Goal: Task Accomplishment & Management: Complete application form

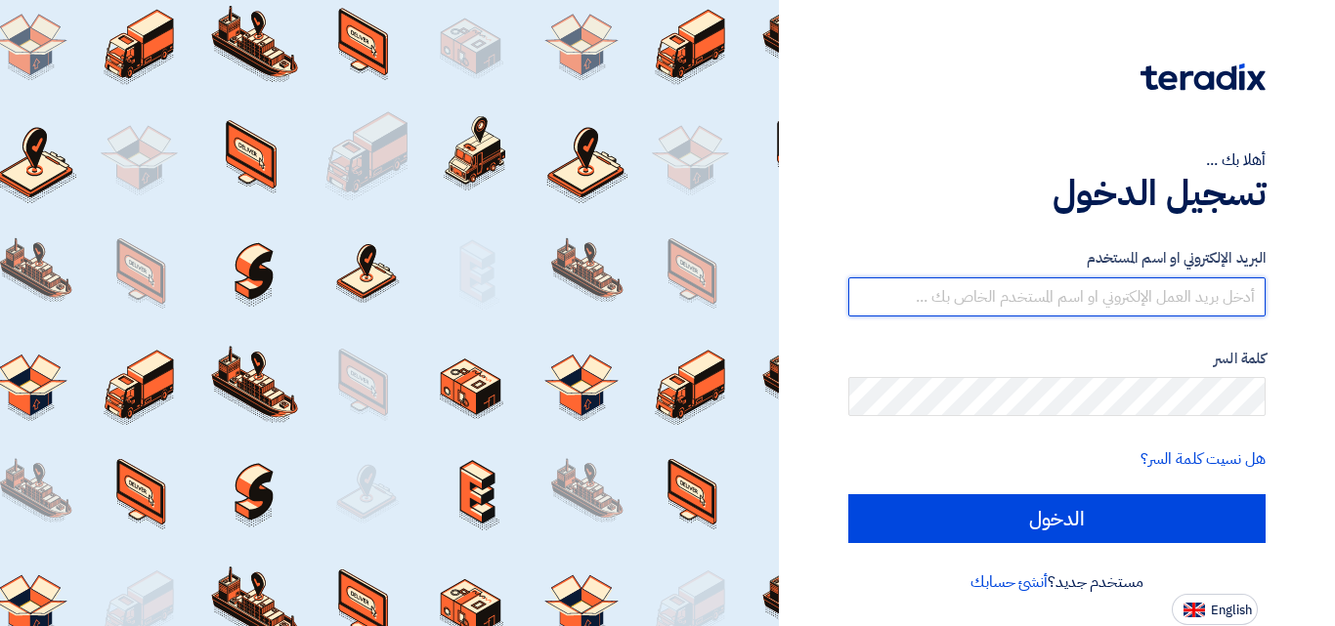
type input "[PERSON_NAME][EMAIL_ADDRESS][DOMAIN_NAME]"
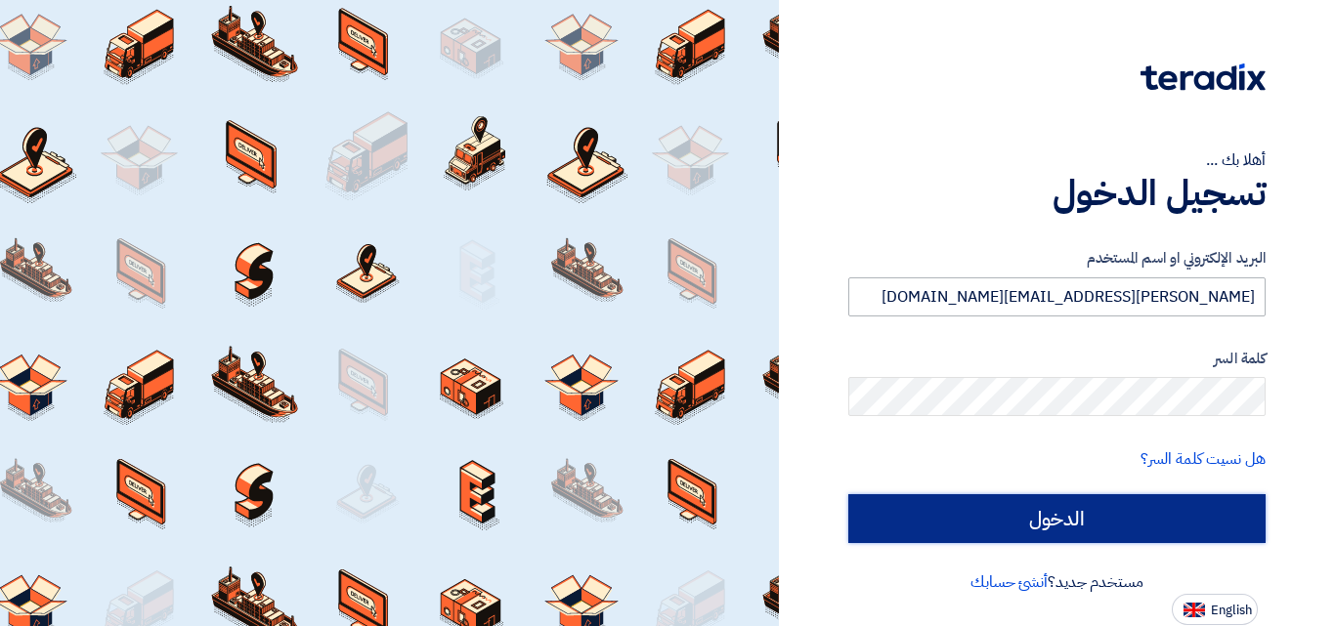
click at [1048, 513] on input "الدخول" at bounding box center [1056, 518] width 417 height 49
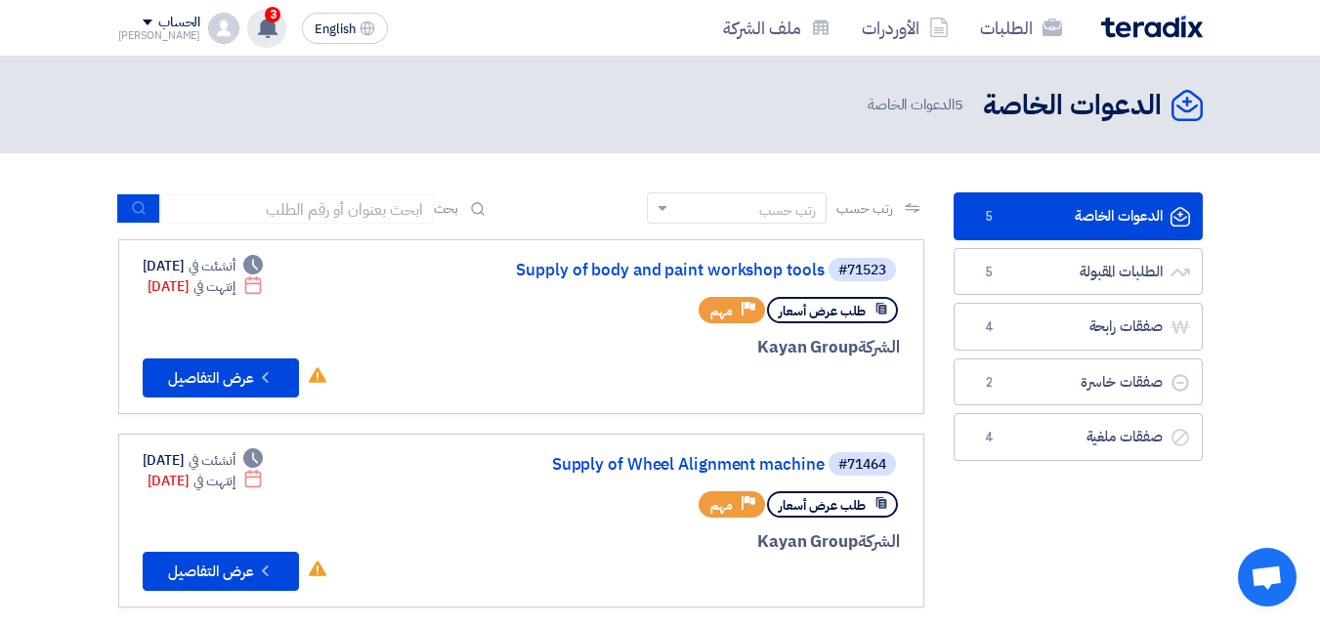
click at [258, 22] on use at bounding box center [268, 27] width 20 height 21
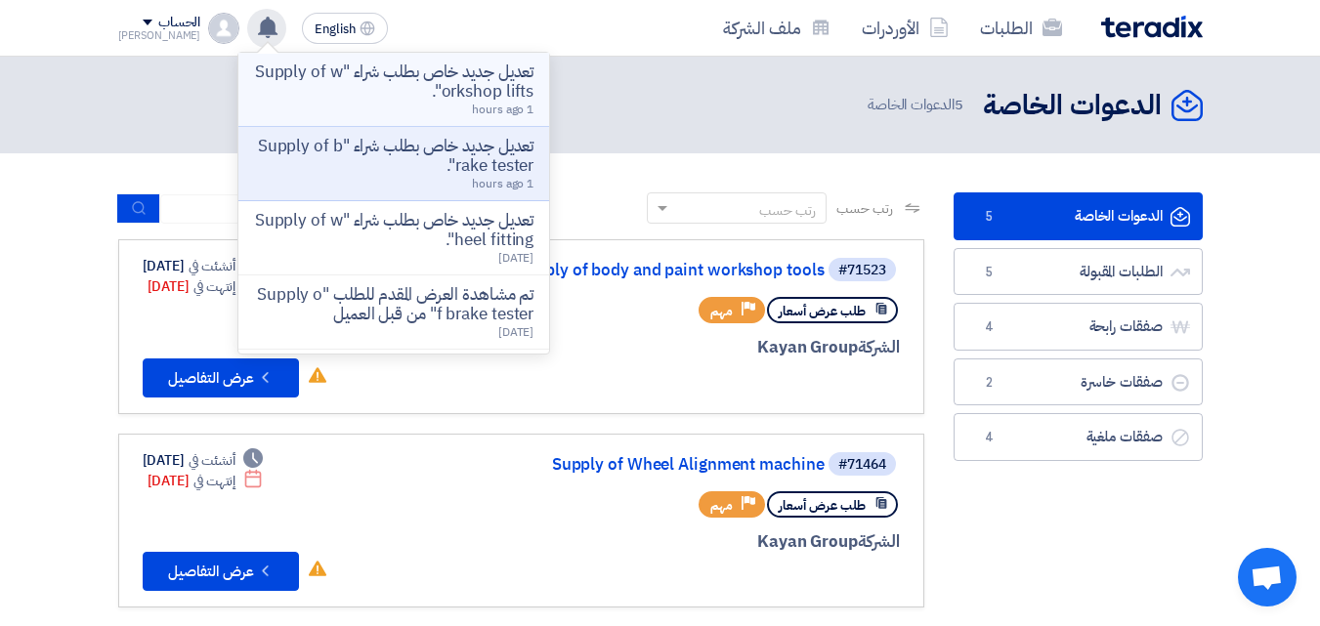
click at [380, 86] on p "تعديل جديد خاص بطلب شراء "Supply of workshop lifts"." at bounding box center [393, 82] width 279 height 39
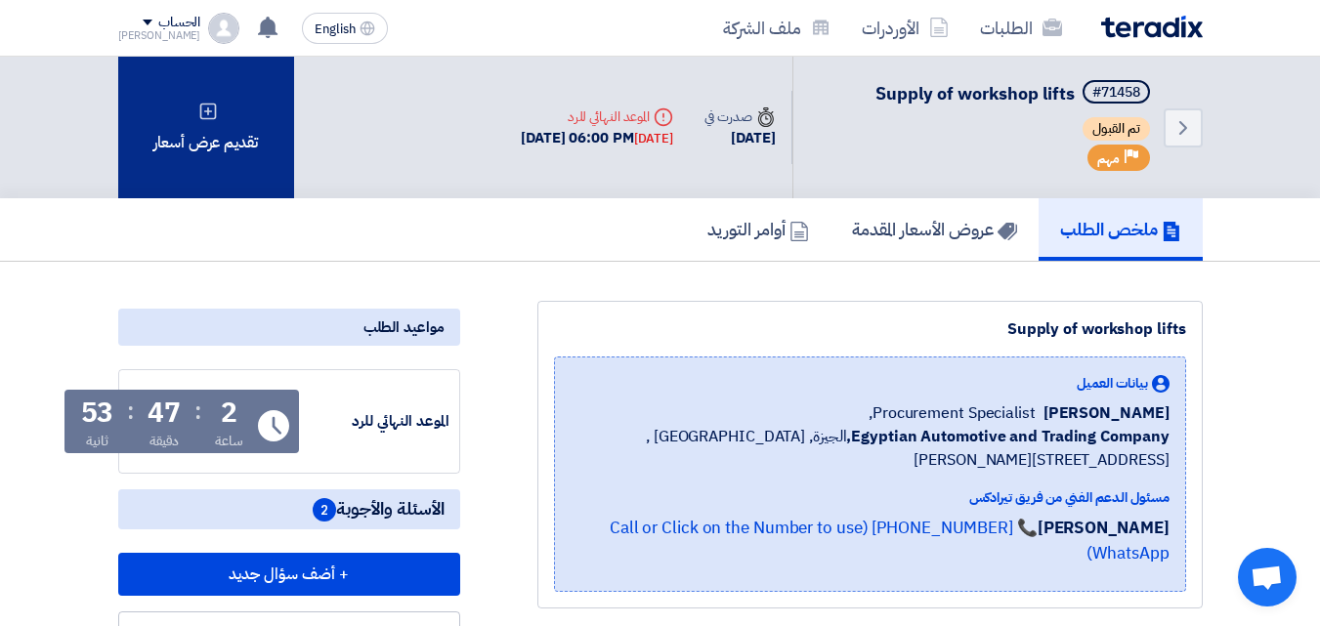
click at [217, 108] on icon at bounding box center [208, 112] width 20 height 20
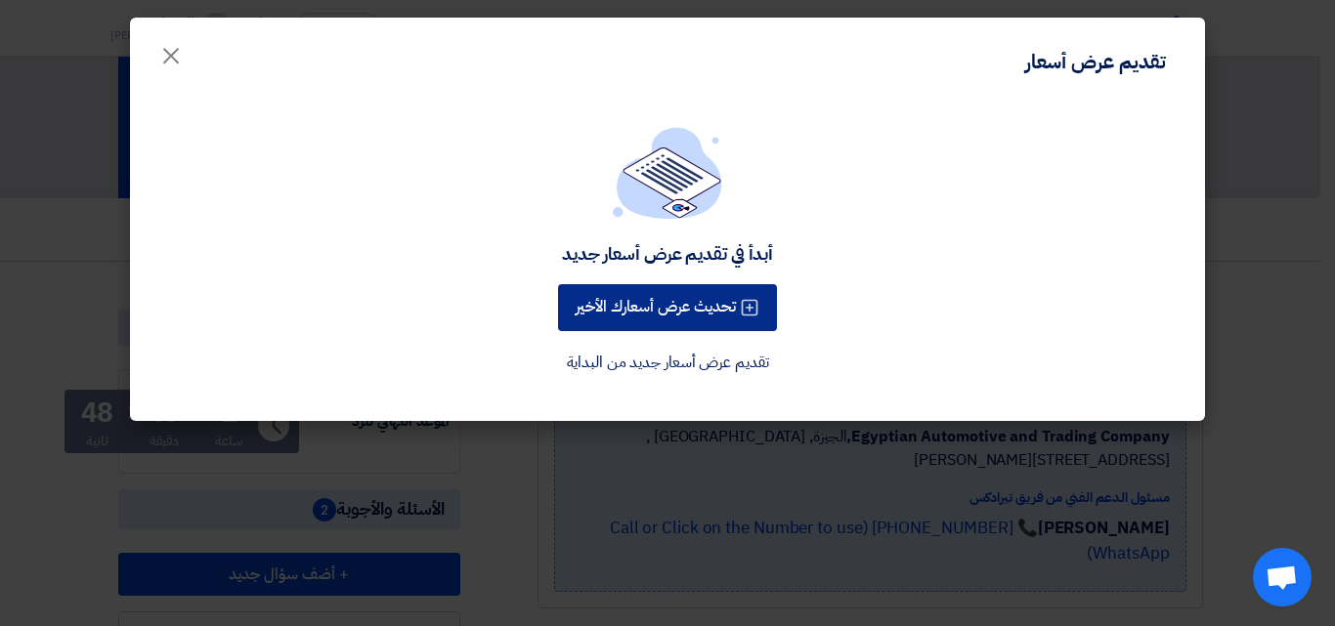
click at [669, 299] on button "تحديث عرض أسعارك الأخير" at bounding box center [667, 307] width 219 height 47
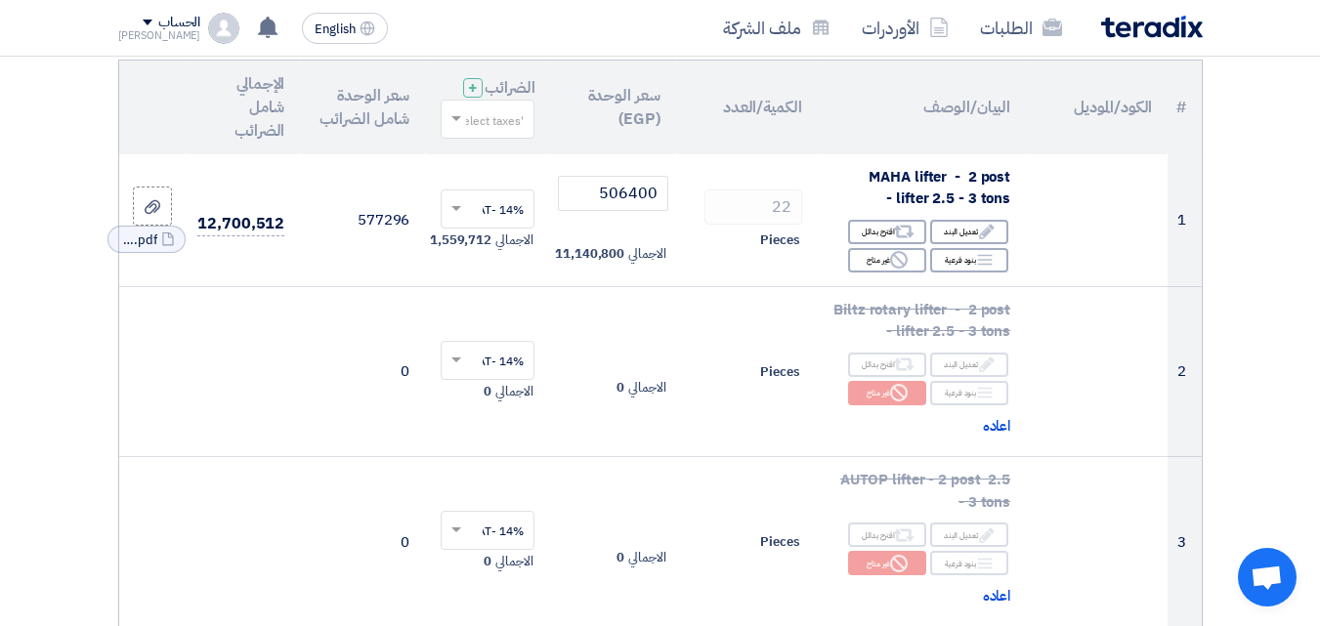
scroll to position [265, 0]
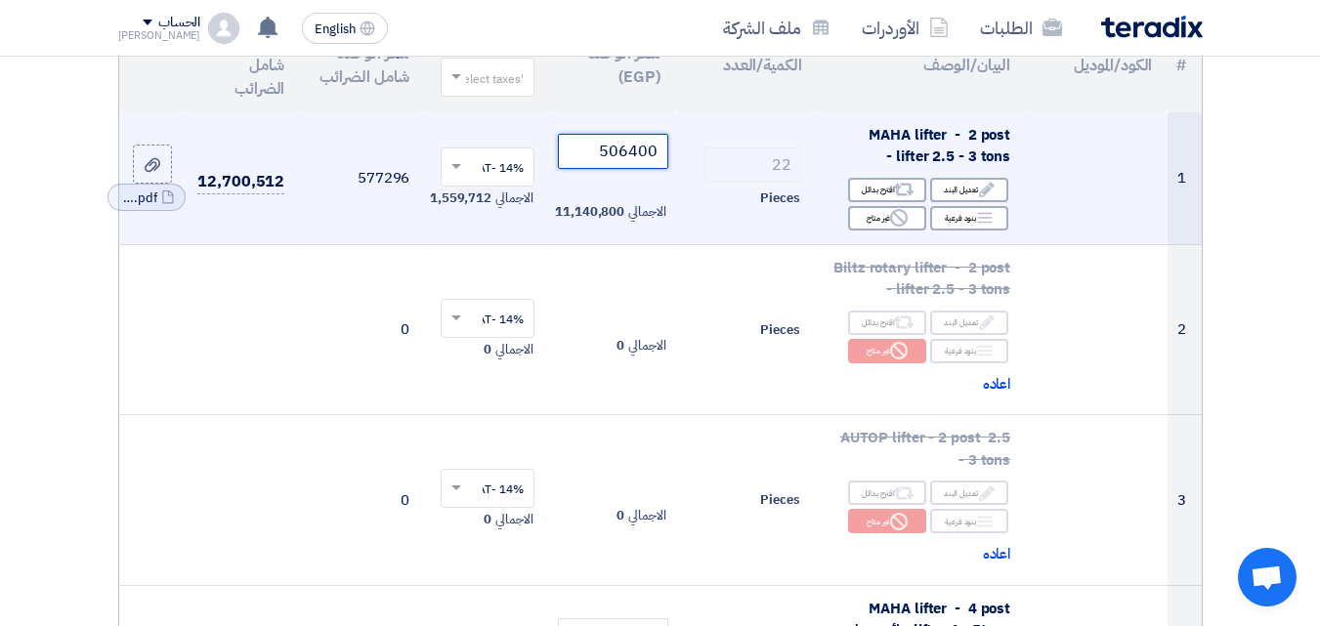
click at [620, 169] on input "506400" at bounding box center [612, 151] width 109 height 35
click at [621, 166] on input "475000" at bounding box center [612, 151] width 109 height 35
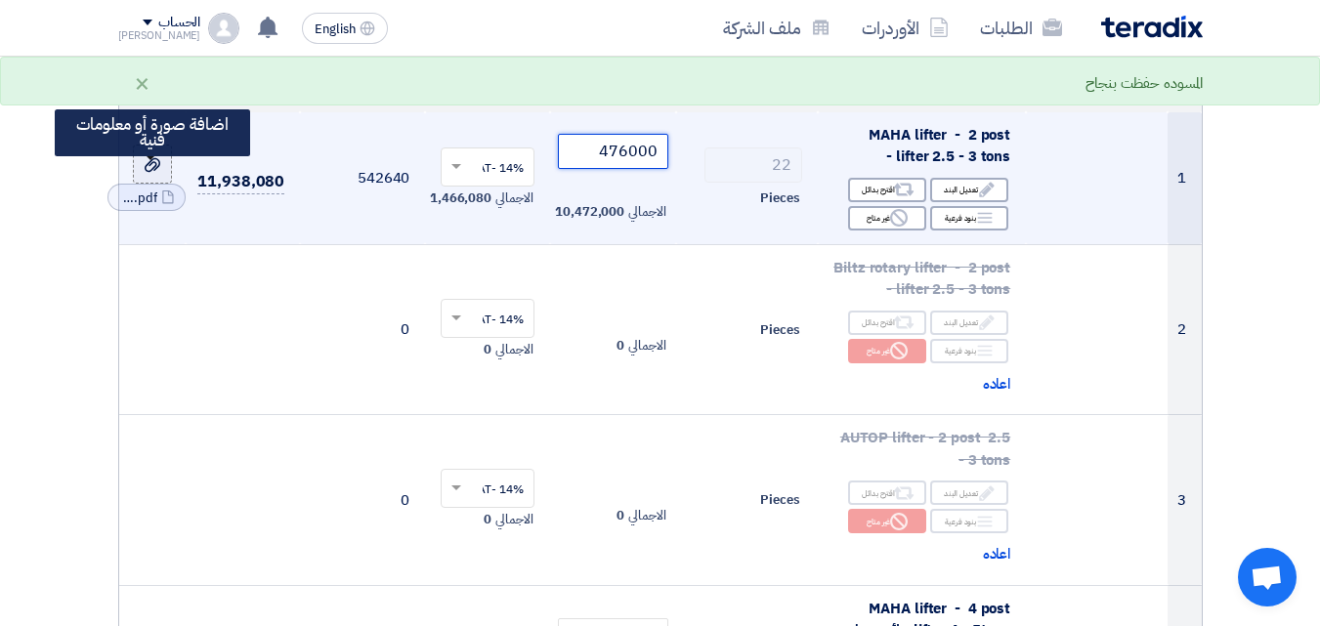
type input "476000"
click at [156, 172] on use at bounding box center [153, 165] width 16 height 14
click at [0, 0] on input "file" at bounding box center [0, 0] width 0 height 0
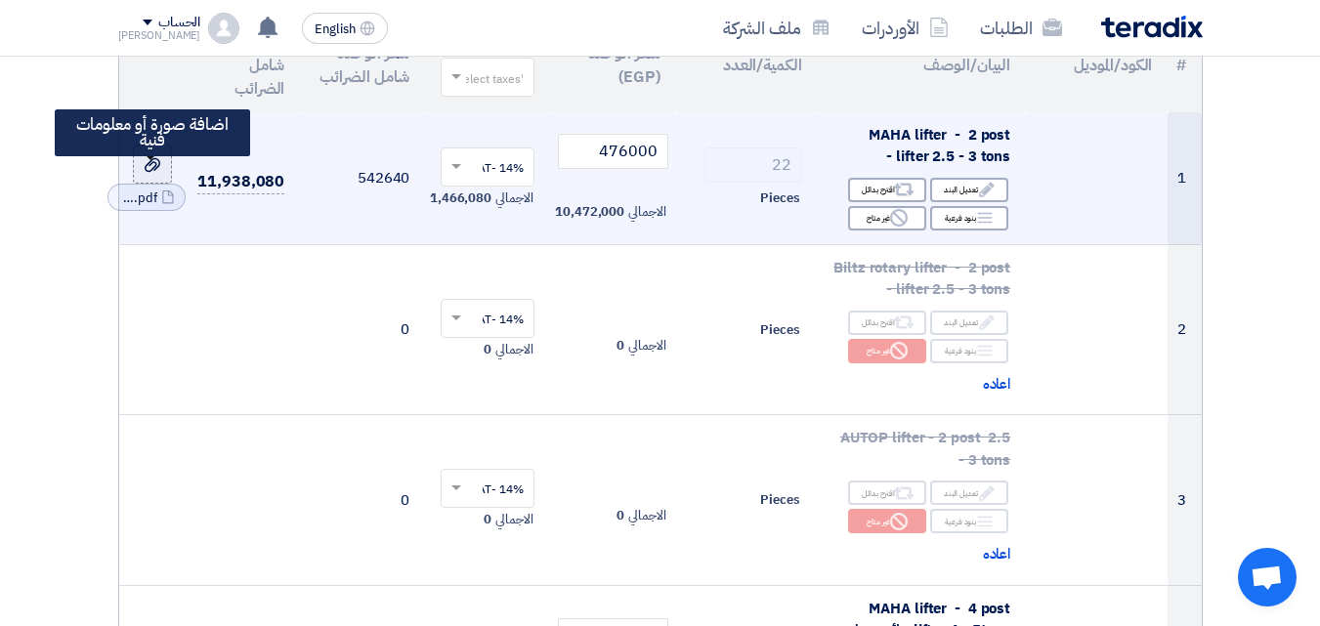
click at [150, 173] on icon at bounding box center [153, 165] width 16 height 16
click at [0, 0] on input "file" at bounding box center [0, 0] width 0 height 0
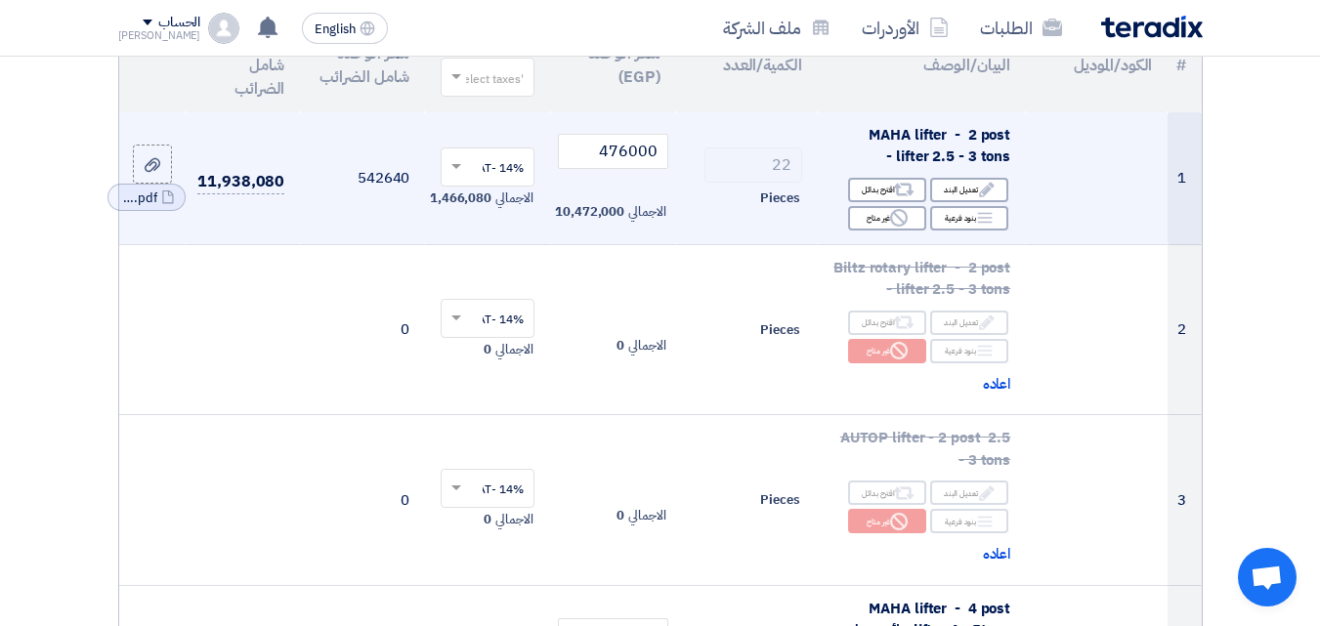
click at [183, 227] on tr "1 MAHA lifter - 2 post lifter 2.5 - 3 tons - Edit تعديل البند Alternative اقترح…" at bounding box center [660, 178] width 1083 height 133
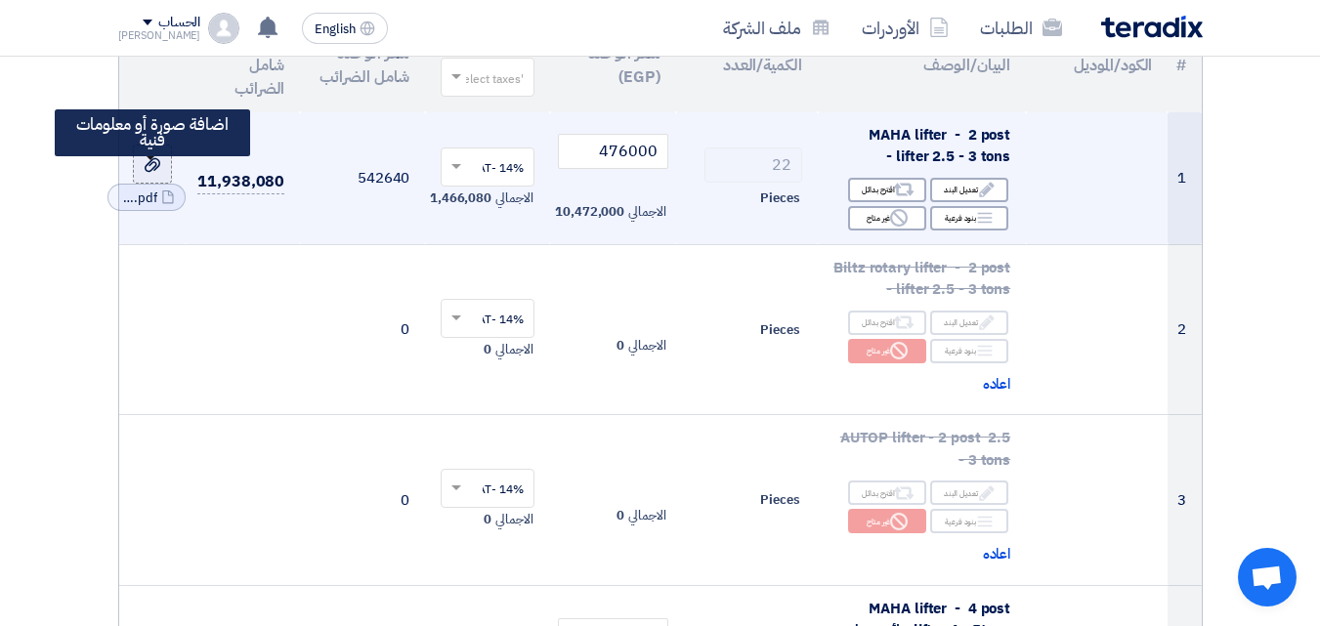
drag, startPoint x: 162, startPoint y: 233, endPoint x: 162, endPoint y: 197, distance: 35.2
click at [162, 197] on td "File APPMAHAVWVASMASTAREN_1758456061345.pdf Cancel RFQ_STEP1.ITEMS_DELETE_BTN ا…" at bounding box center [152, 178] width 66 height 133
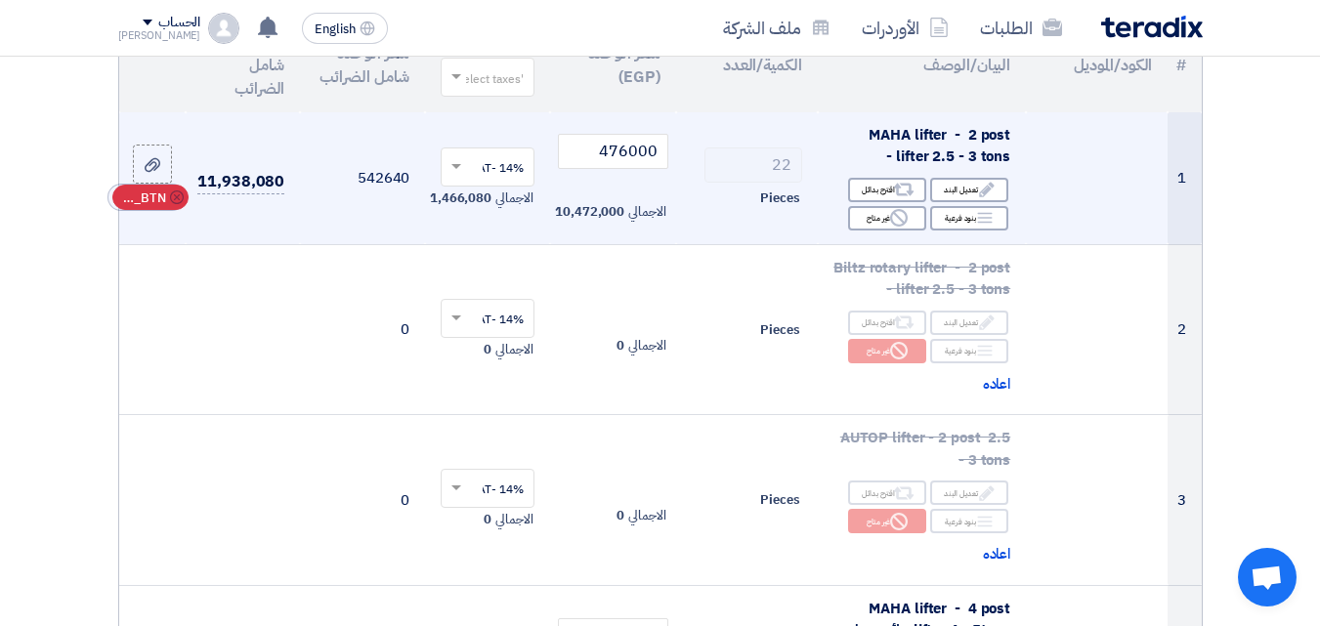
click at [177, 204] on icon "Cancel" at bounding box center [177, 198] width 14 height 14
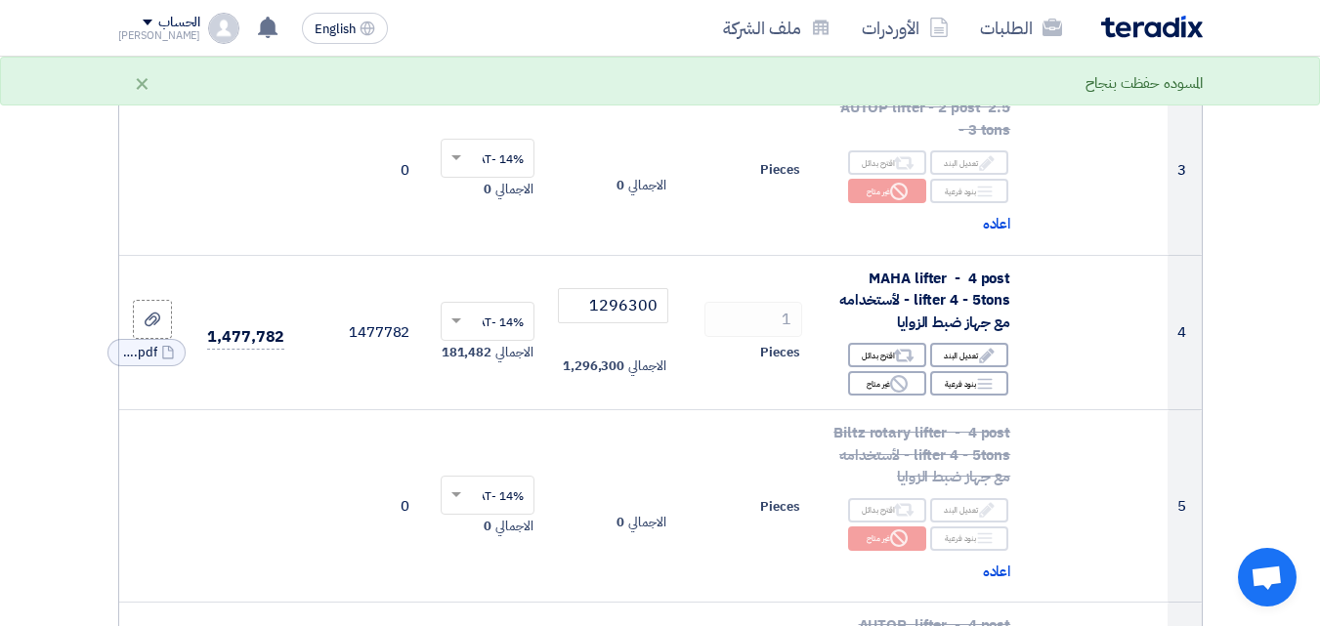
scroll to position [601, 0]
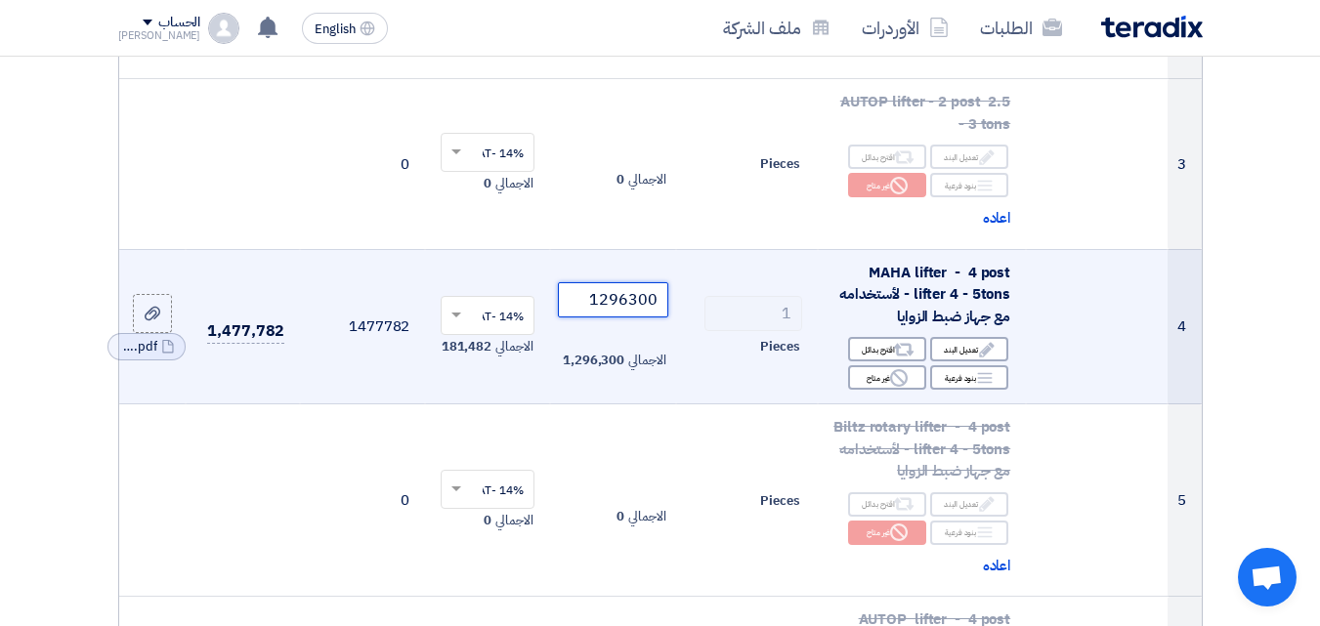
click at [603, 315] on input "1296300" at bounding box center [612, 299] width 109 height 35
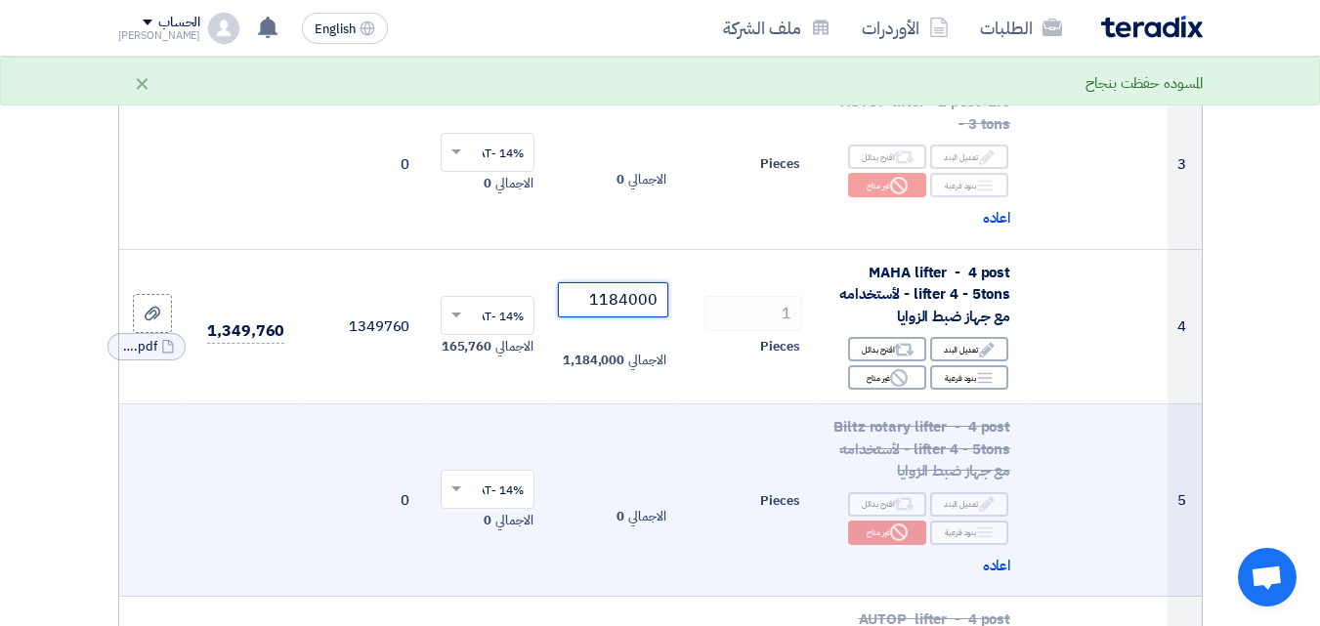
type input "1184000"
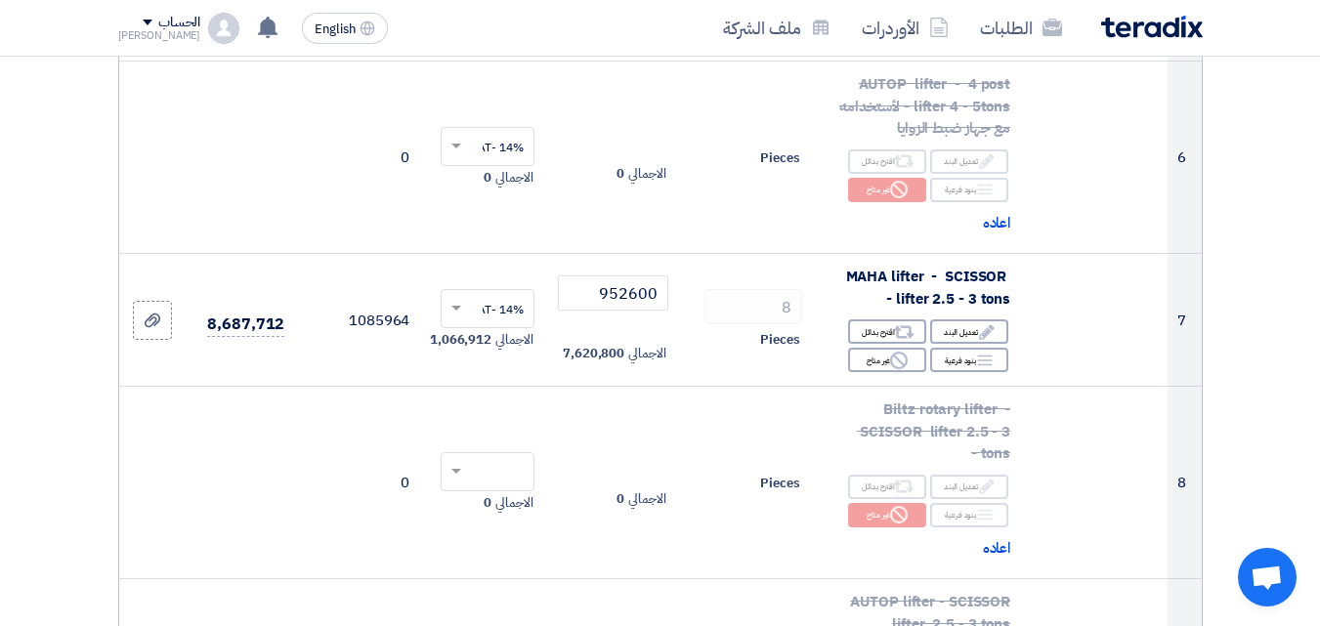
scroll to position [1178, 0]
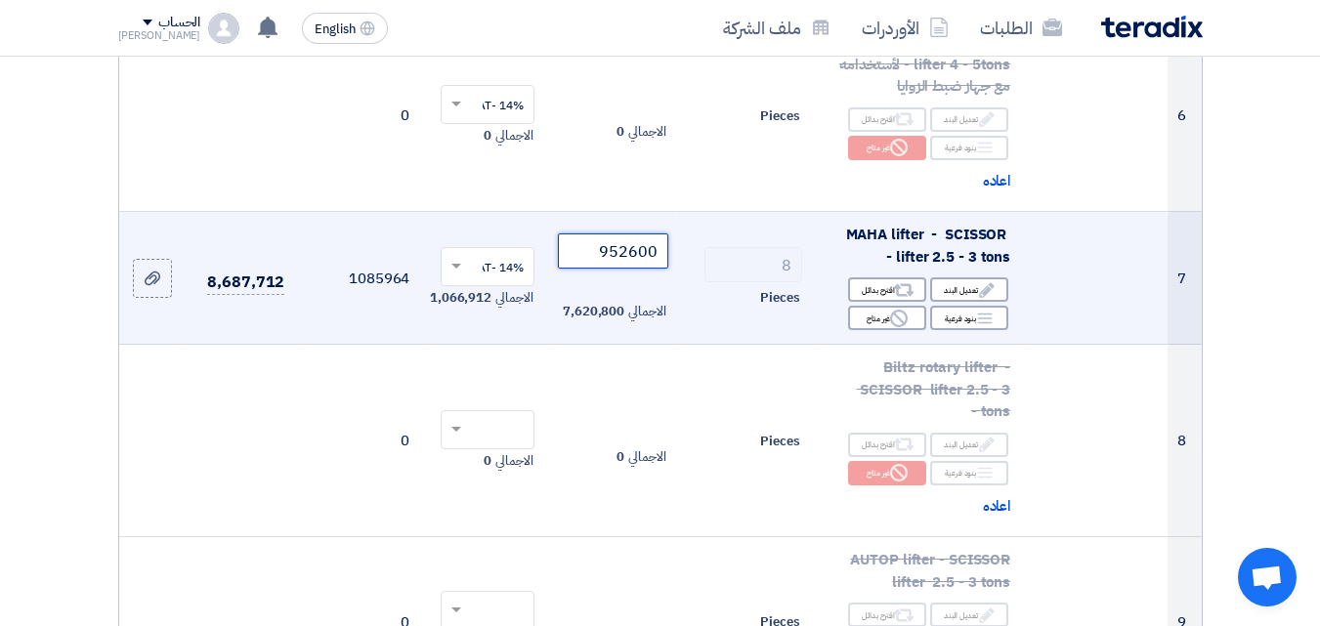
click at [606, 269] on input "952600" at bounding box center [612, 251] width 109 height 35
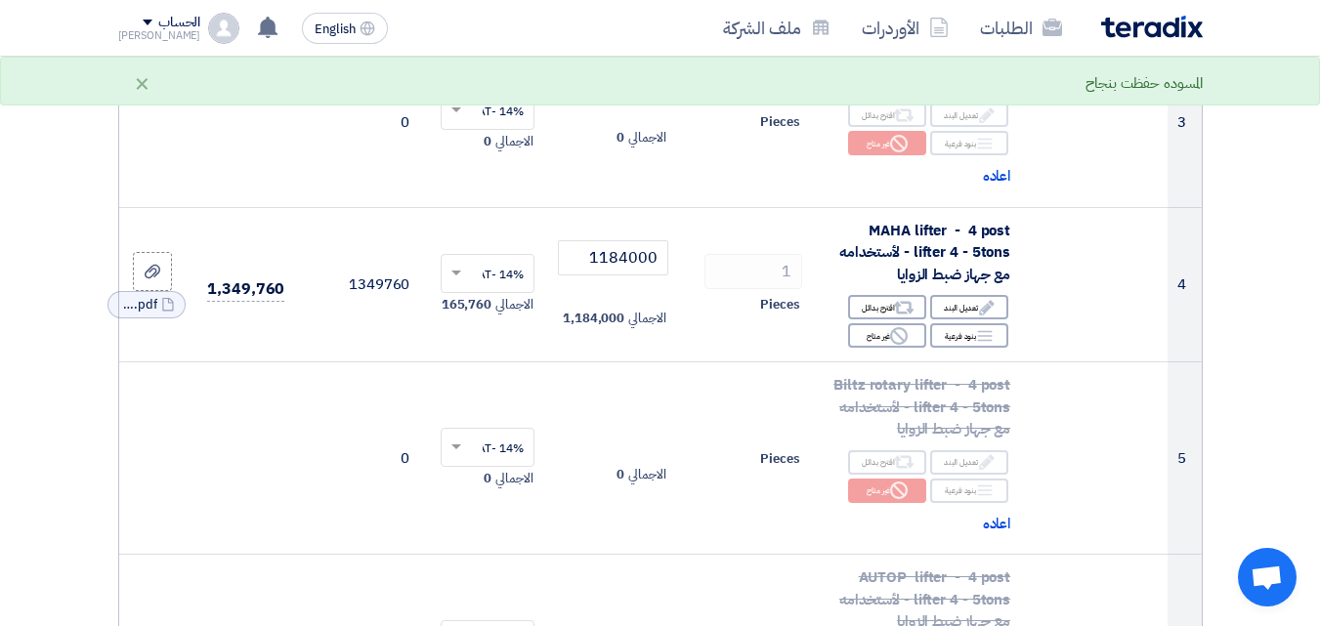
scroll to position [625, 0]
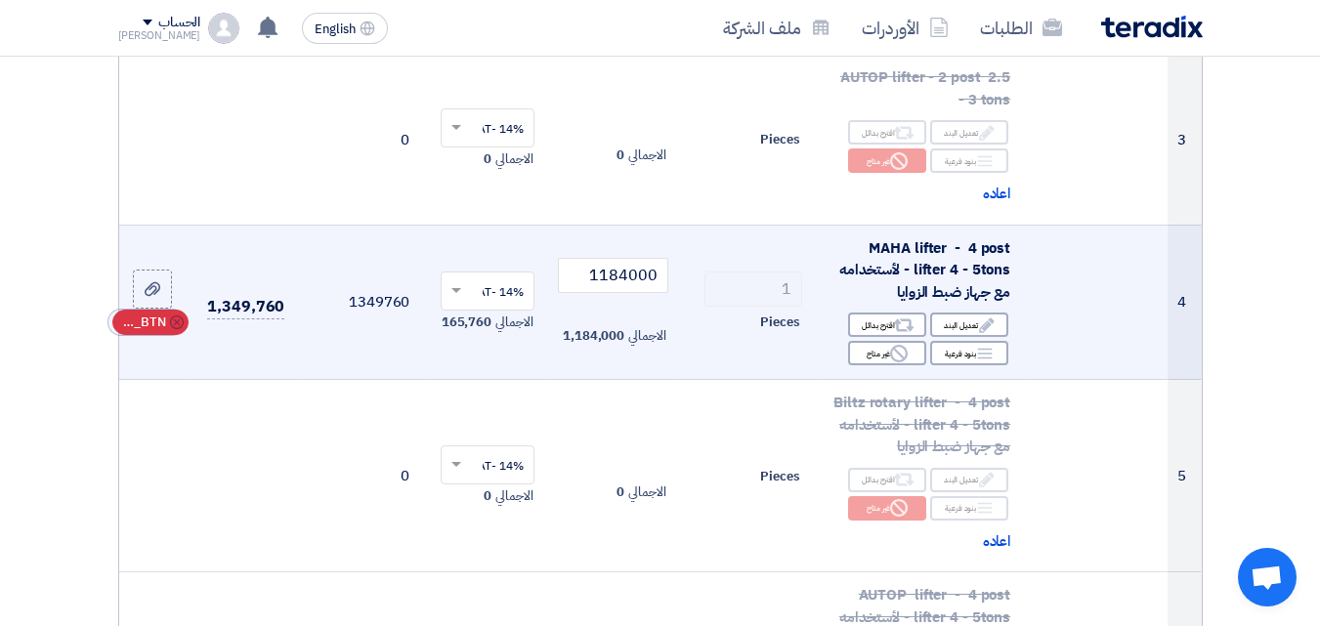
type input "784000"
click at [178, 329] on icon "Cancel" at bounding box center [177, 323] width 14 height 14
click at [178, 380] on td at bounding box center [152, 302] width 66 height 155
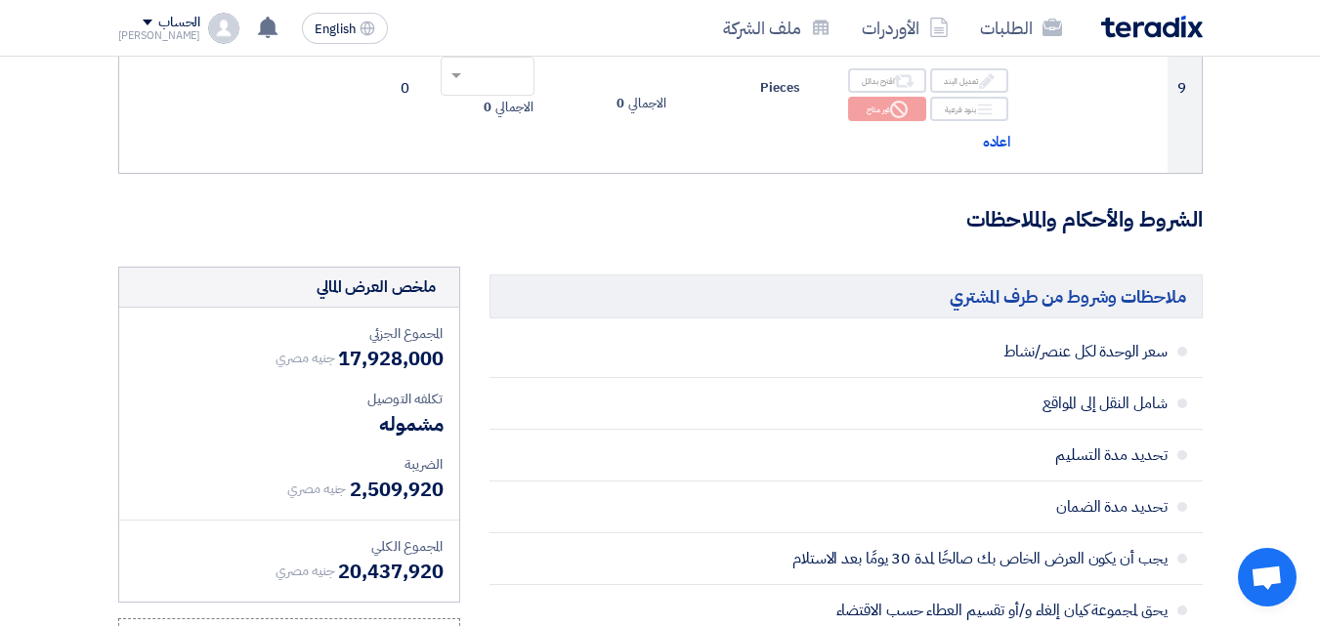
scroll to position [1755, 0]
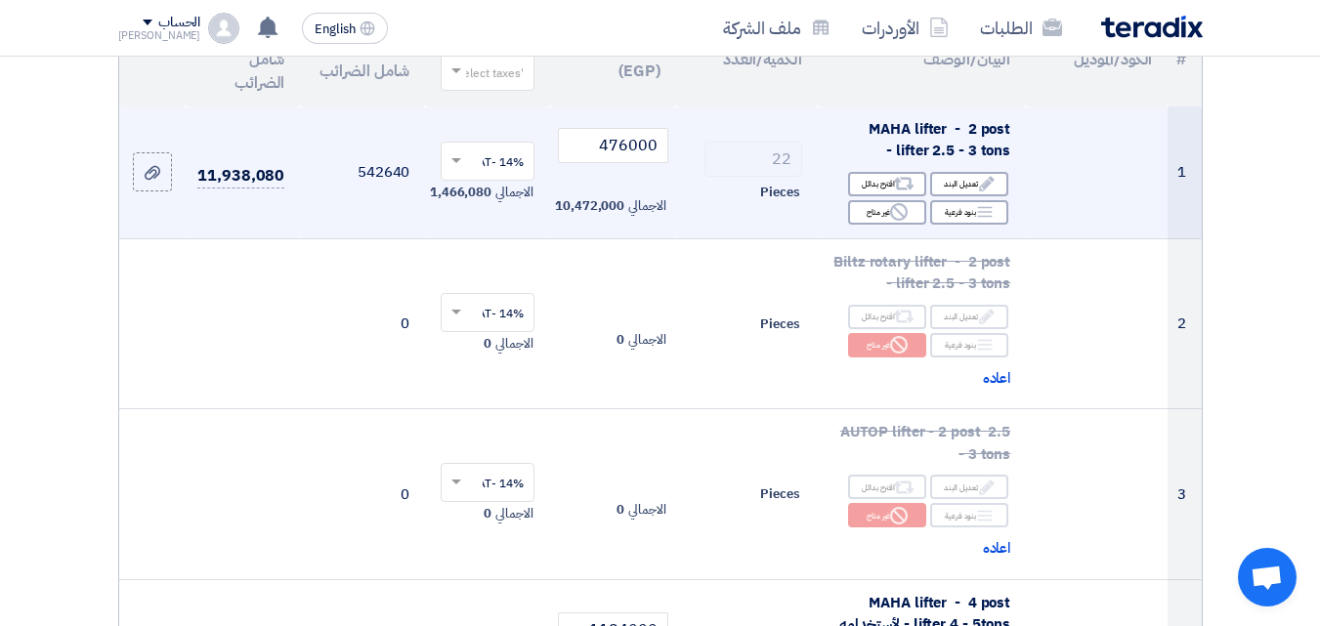
scroll to position [252, 0]
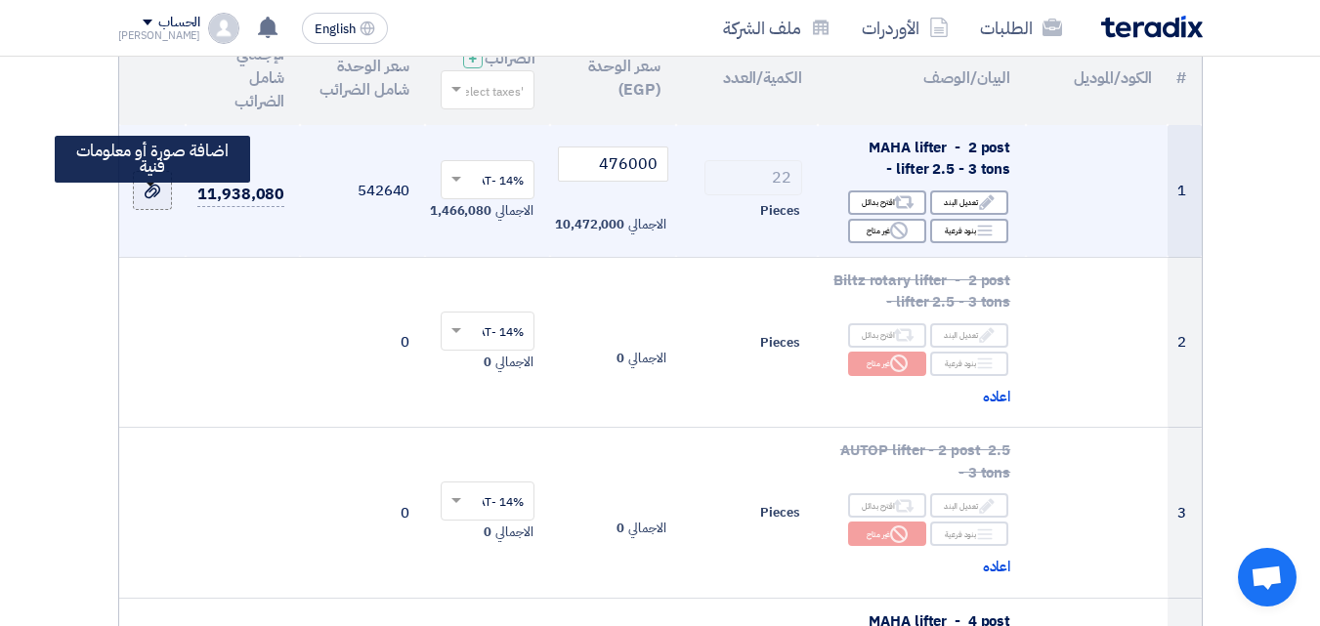
click at [148, 199] on icon at bounding box center [153, 192] width 16 height 16
click at [0, 0] on input "file" at bounding box center [0, 0] width 0 height 0
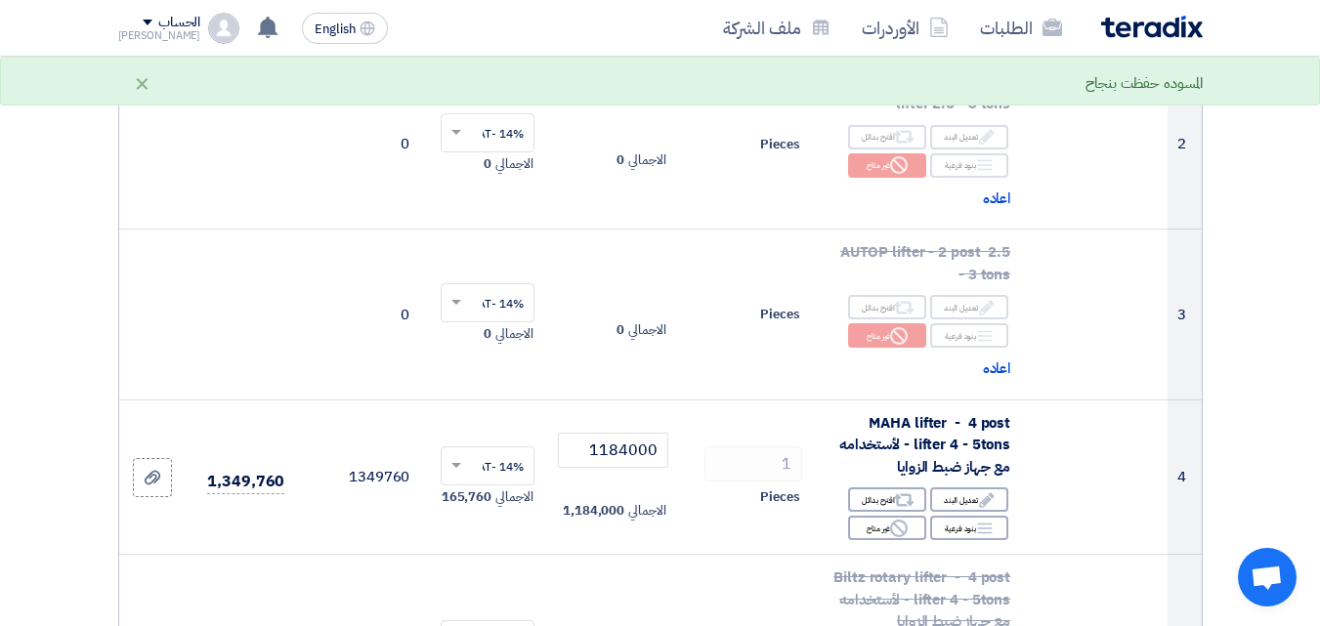
scroll to position [595, 0]
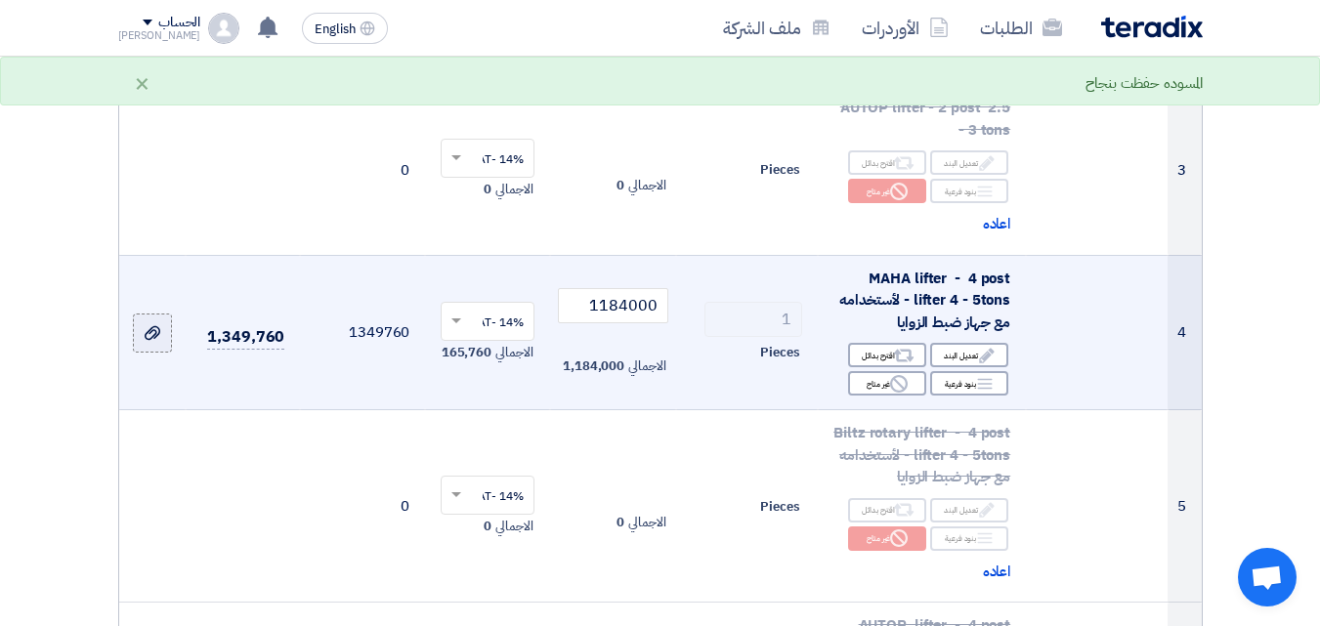
click at [158, 340] on use at bounding box center [153, 333] width 16 height 14
click at [0, 0] on input "file" at bounding box center [0, 0] width 0 height 0
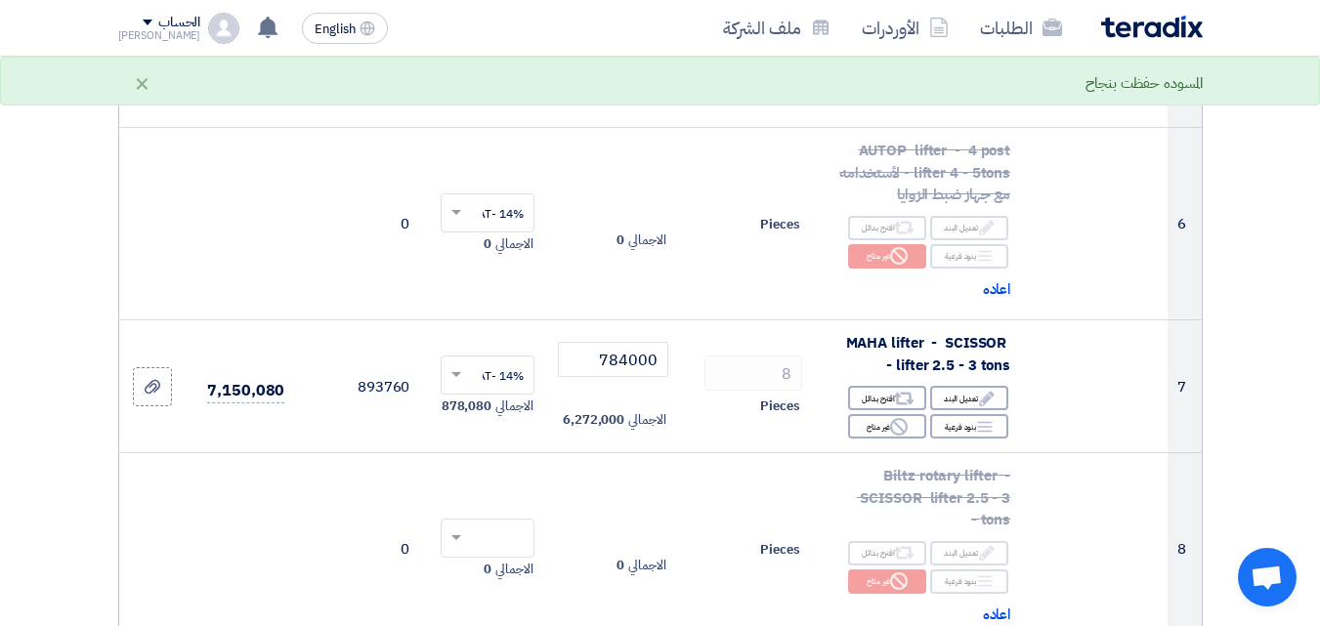
scroll to position [1100, 0]
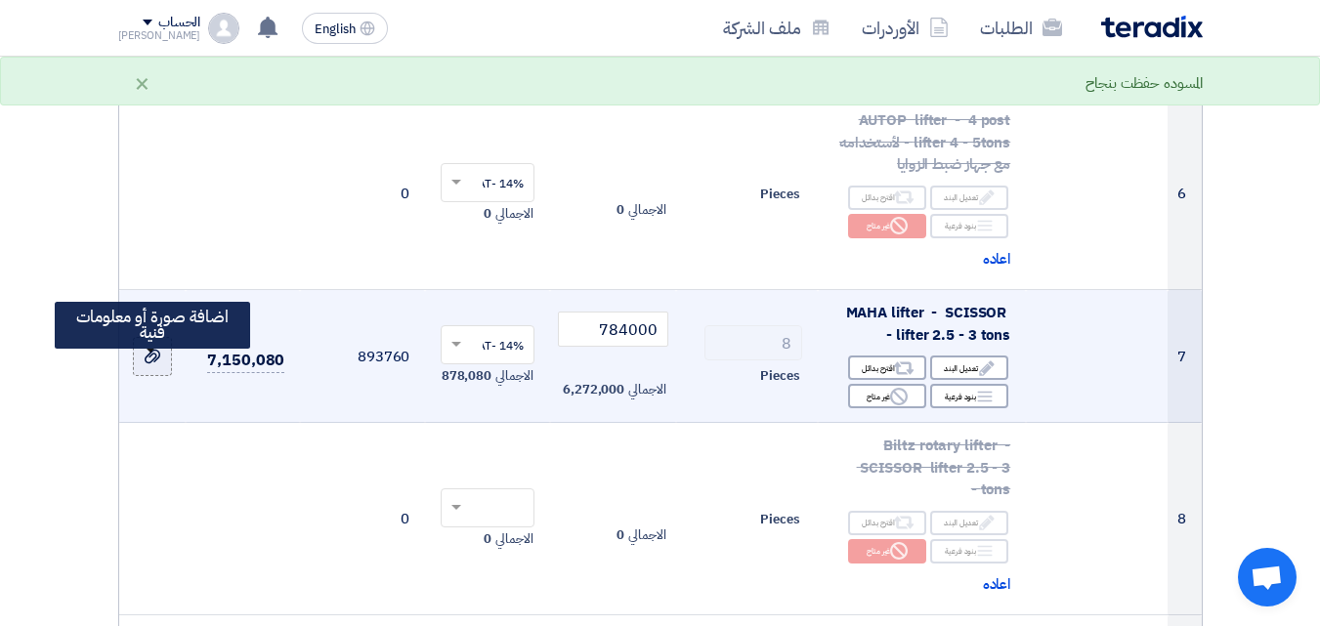
click at [155, 363] on use at bounding box center [153, 357] width 16 height 14
click at [0, 0] on input "file" at bounding box center [0, 0] width 0 height 0
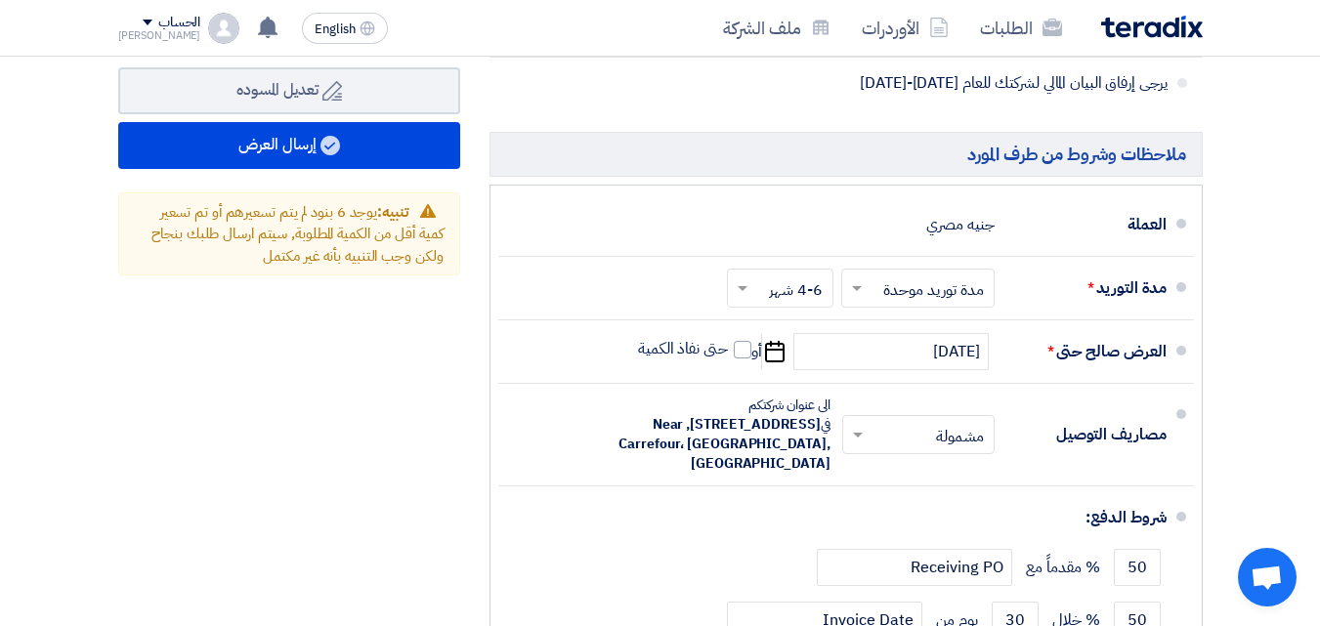
scroll to position [2308, 0]
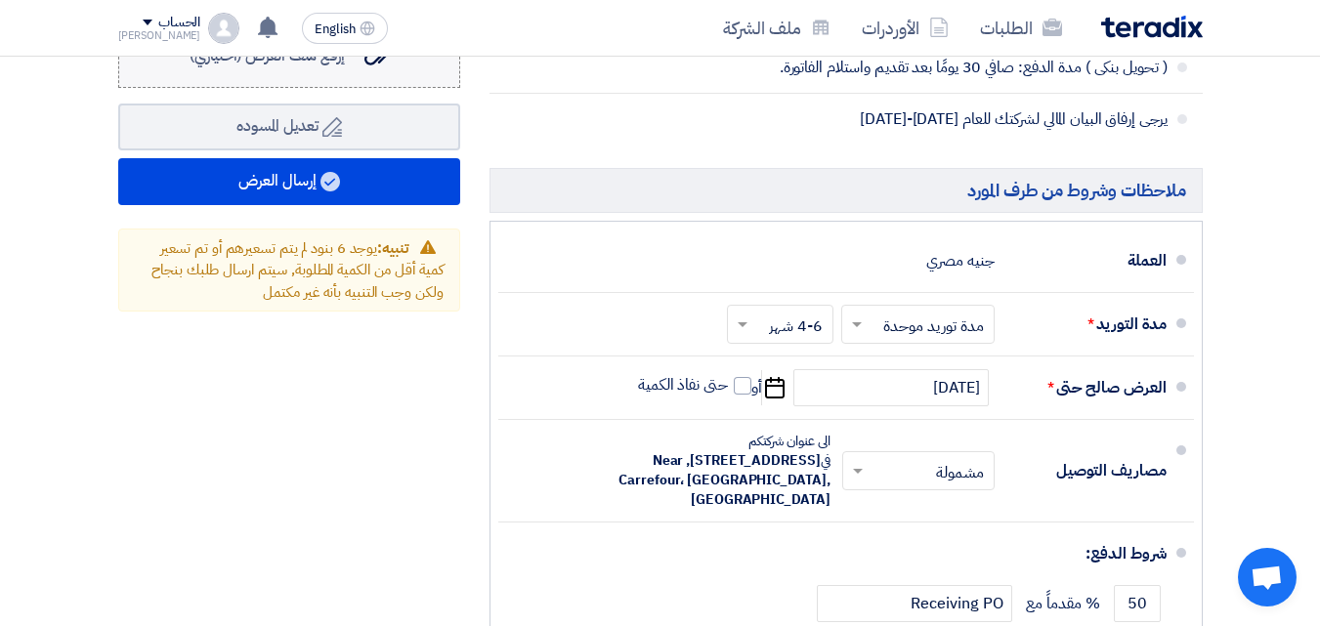
click at [380, 66] on icon "إرفع ملف العرض (اختياري)" at bounding box center [375, 54] width 23 height 23
click at [0, 0] on input "إرفع ملف العرض (اختياري) إرفع ملف العرض (اختياري)" at bounding box center [0, 0] width 0 height 0
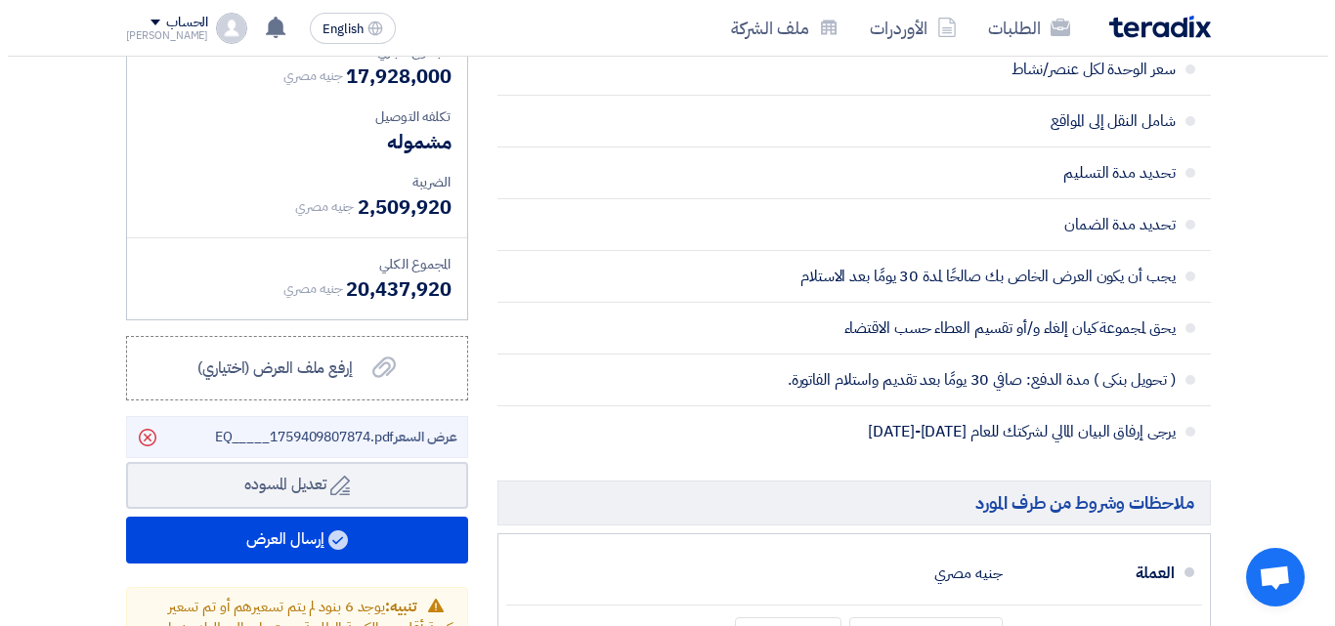
scroll to position [2074, 0]
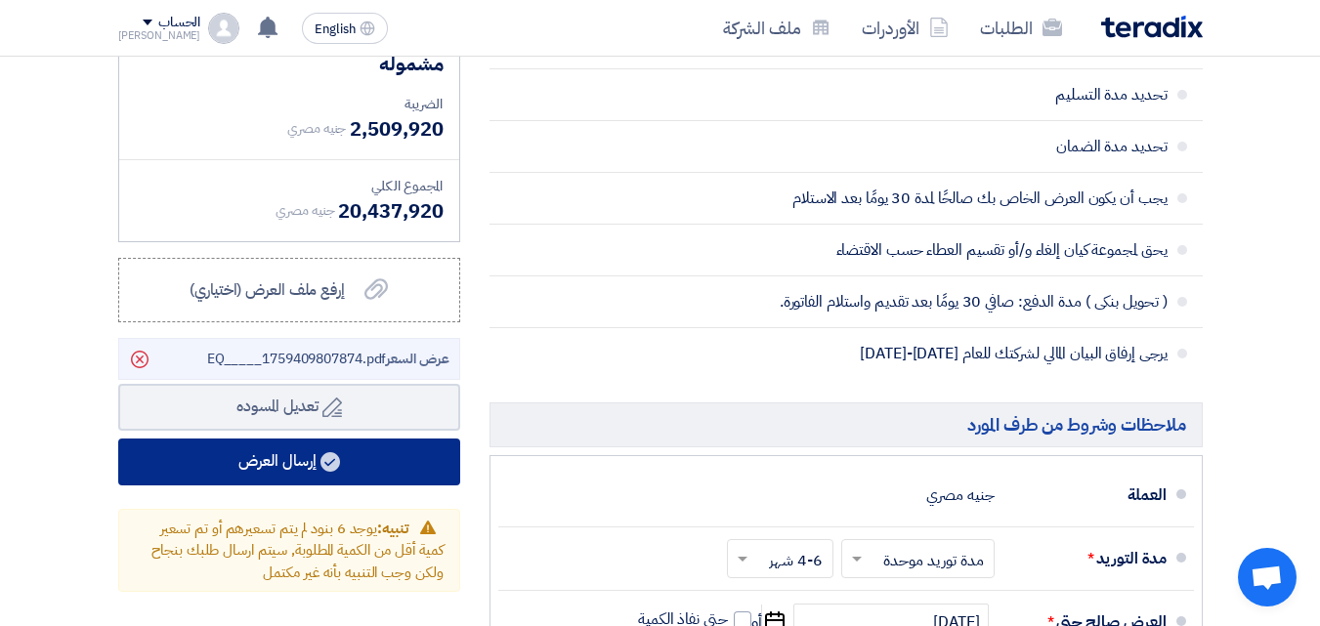
click at [289, 476] on button "إرسال العرض" at bounding box center [289, 462] width 342 height 47
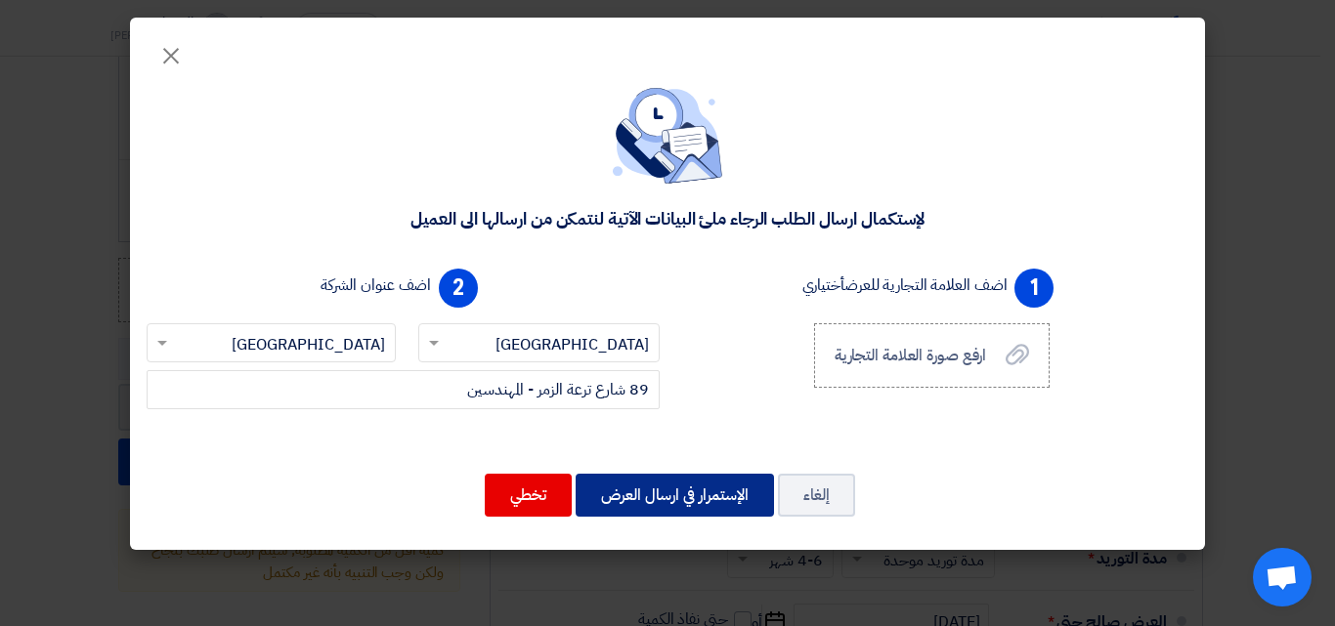
click at [672, 492] on button "الإستمرار في ارسال العرض" at bounding box center [675, 495] width 198 height 43
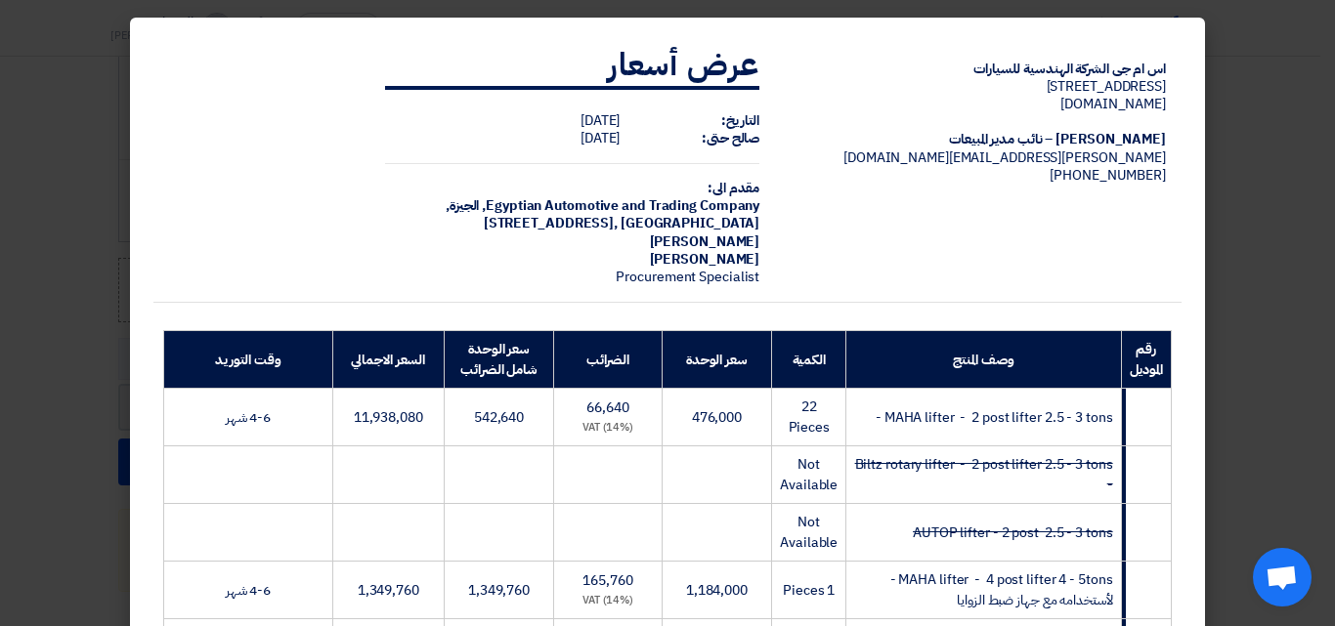
click at [1314, 275] on modal-container "اس ام جى الشركة الهندسية للسيارات [STREET_ADDRESS] [DOMAIN_NAME] [PERSON_NAME] …" at bounding box center [667, 313] width 1335 height 626
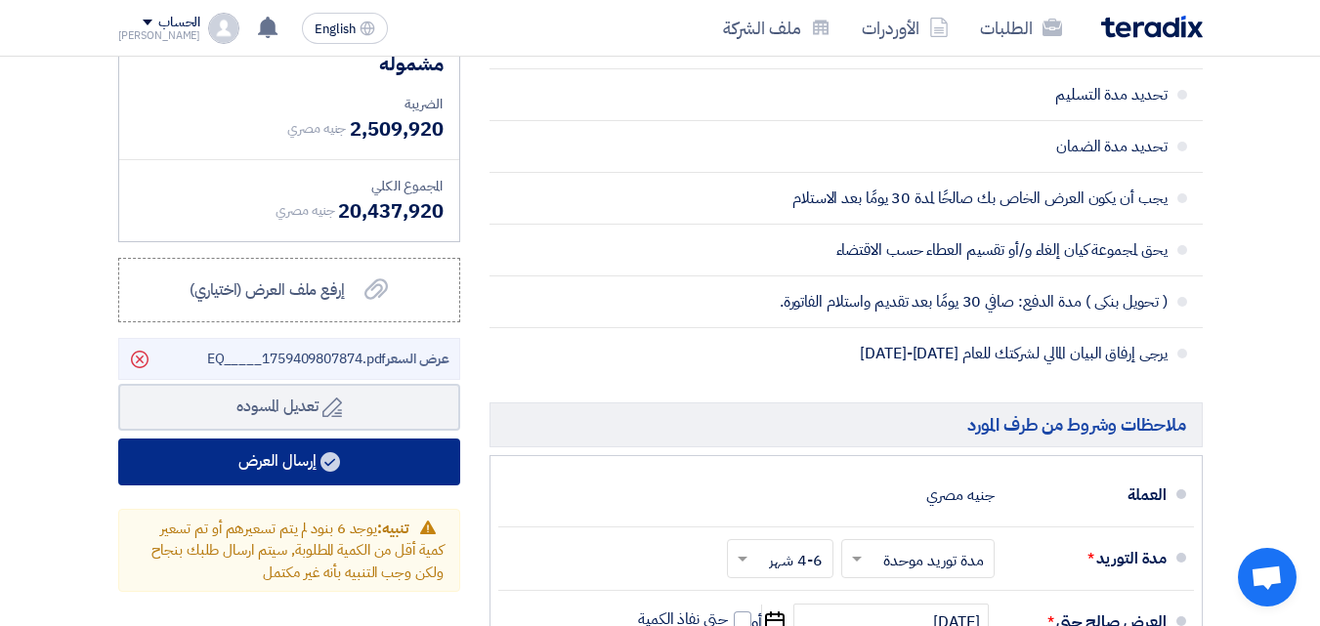
click at [284, 474] on button "إرسال العرض" at bounding box center [289, 462] width 342 height 47
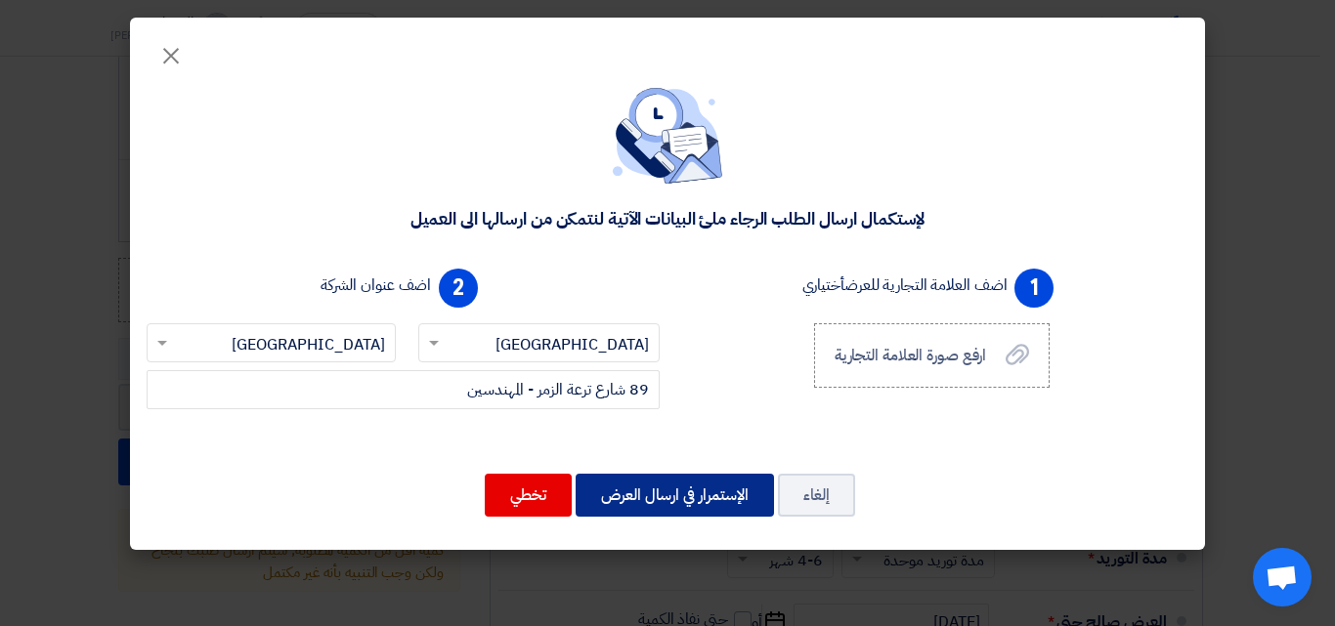
click at [697, 490] on button "الإستمرار في ارسال العرض" at bounding box center [675, 495] width 198 height 43
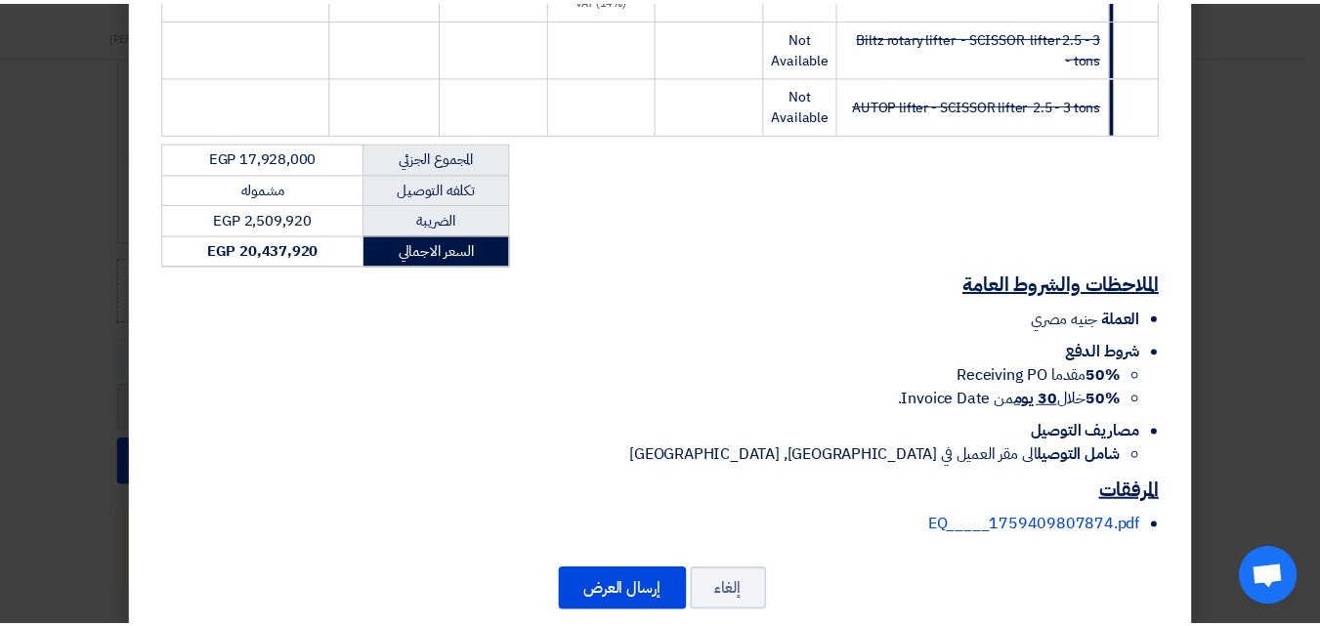
scroll to position [792, 0]
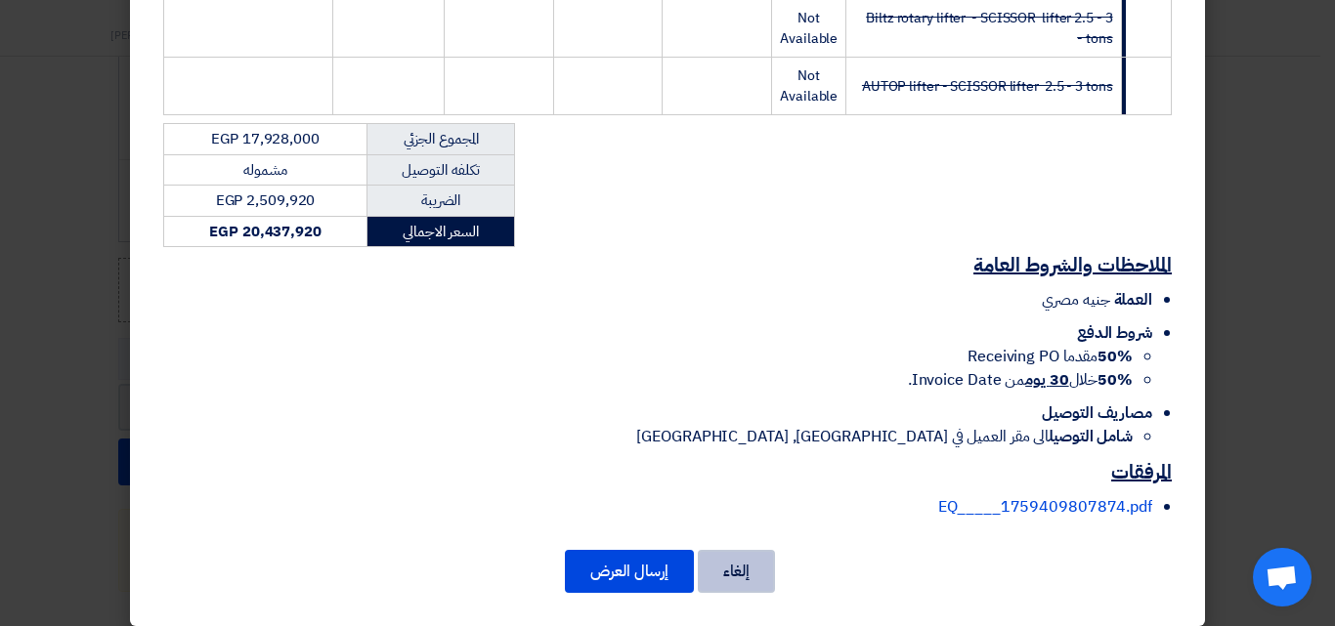
click at [752, 553] on button "إلغاء" at bounding box center [736, 571] width 77 height 43
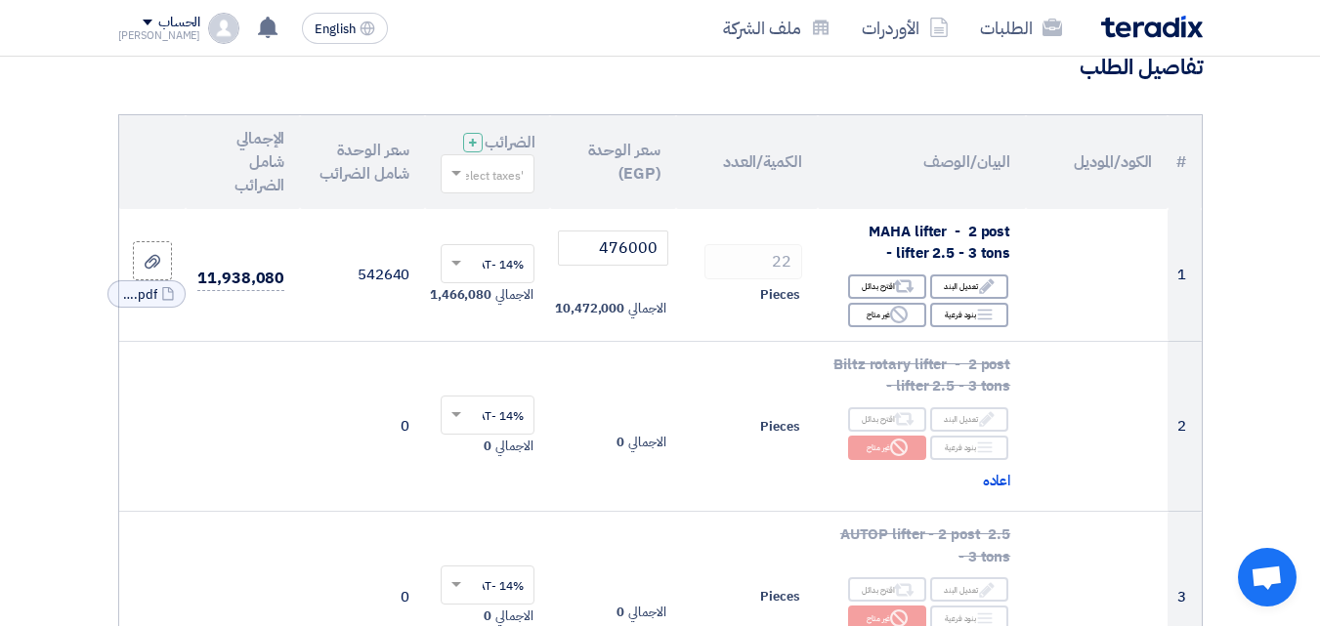
scroll to position [162, 0]
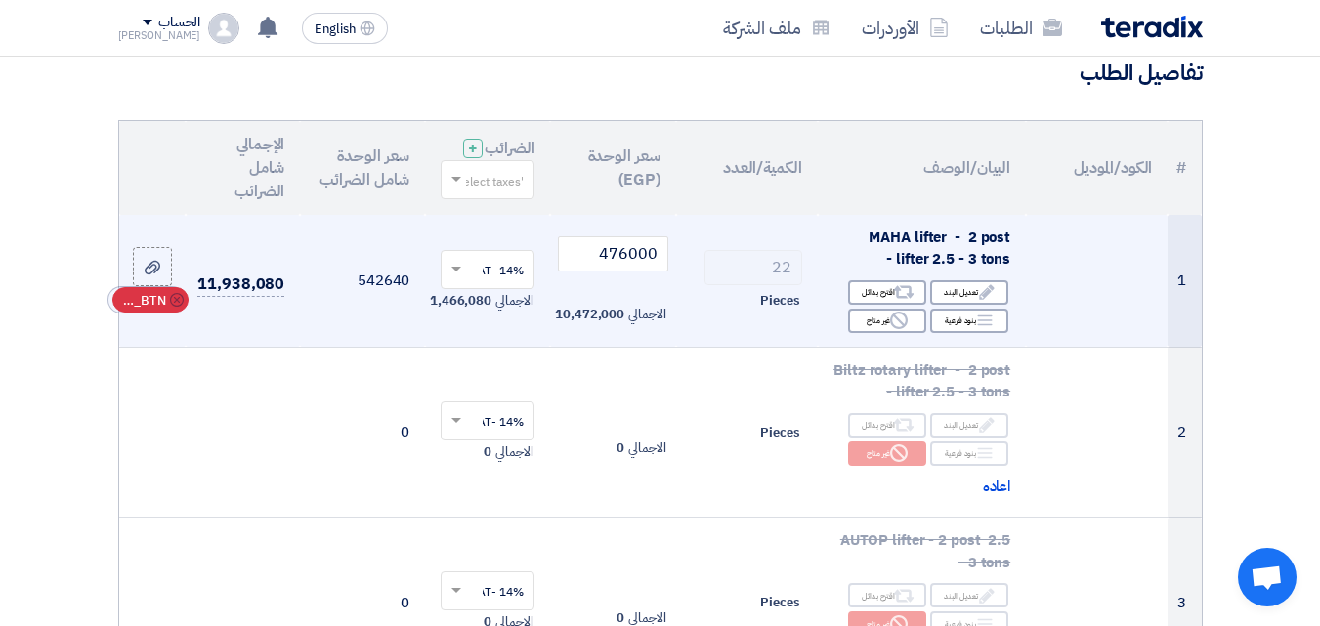
click at [151, 311] on span "RFQ_STEP1.ITEMS_DELETE_BTN" at bounding box center [142, 301] width 47 height 20
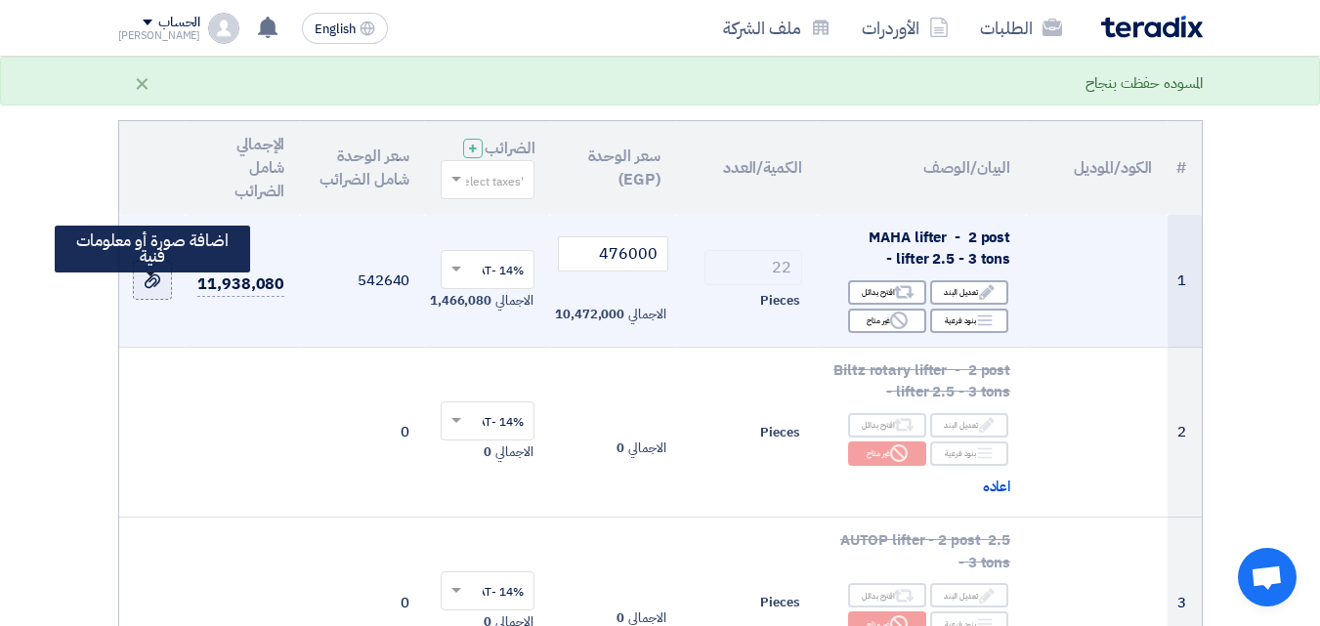
click at [159, 289] on icon at bounding box center [153, 282] width 16 height 16
click at [0, 0] on input "file" at bounding box center [0, 0] width 0 height 0
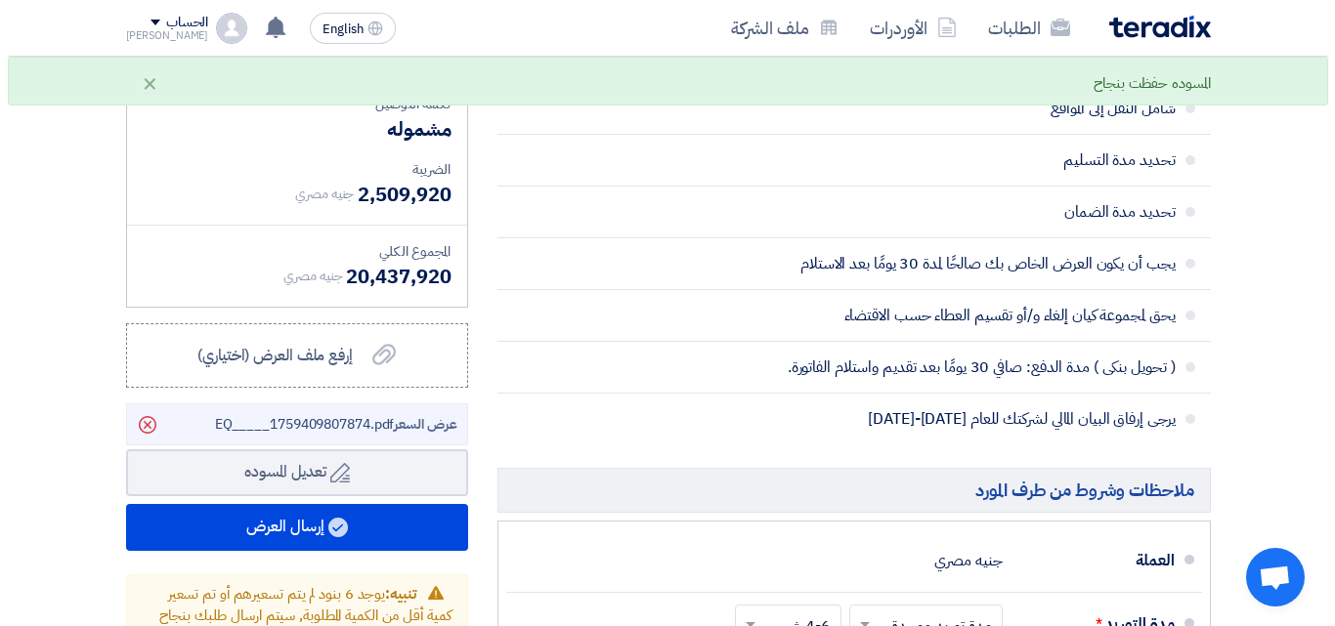
scroll to position [2068, 0]
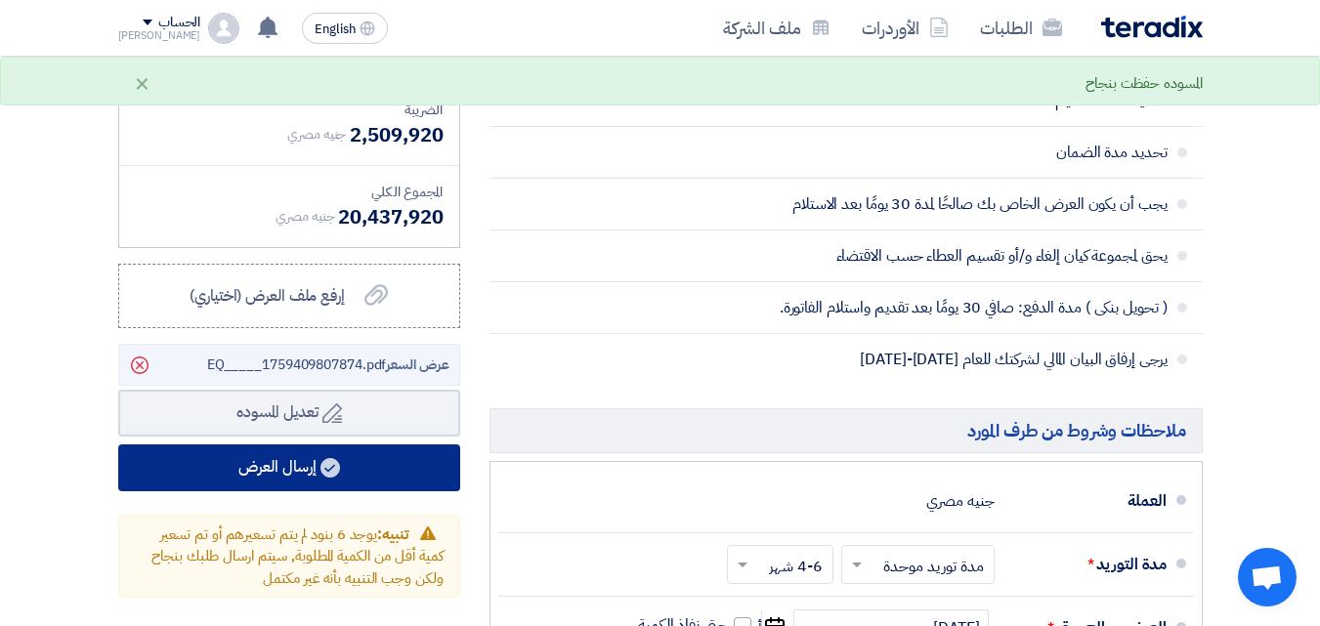
click at [295, 483] on button "إرسال العرض" at bounding box center [289, 468] width 342 height 47
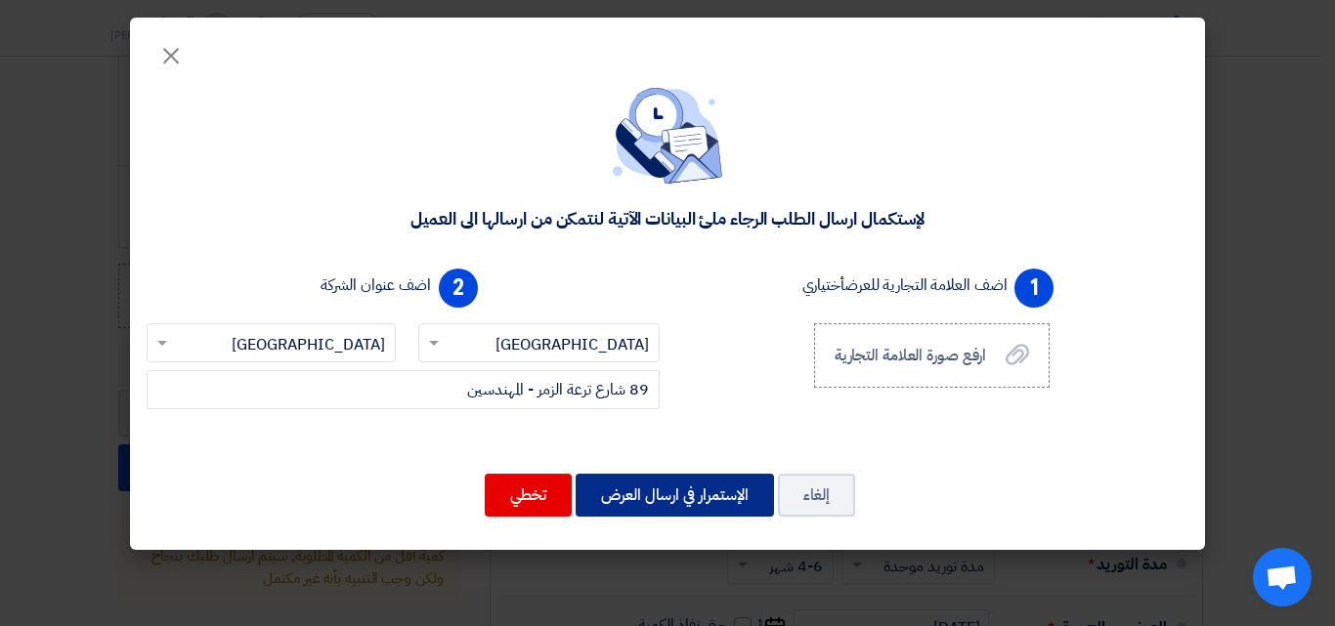
click at [685, 493] on button "الإستمرار في ارسال العرض" at bounding box center [675, 495] width 198 height 43
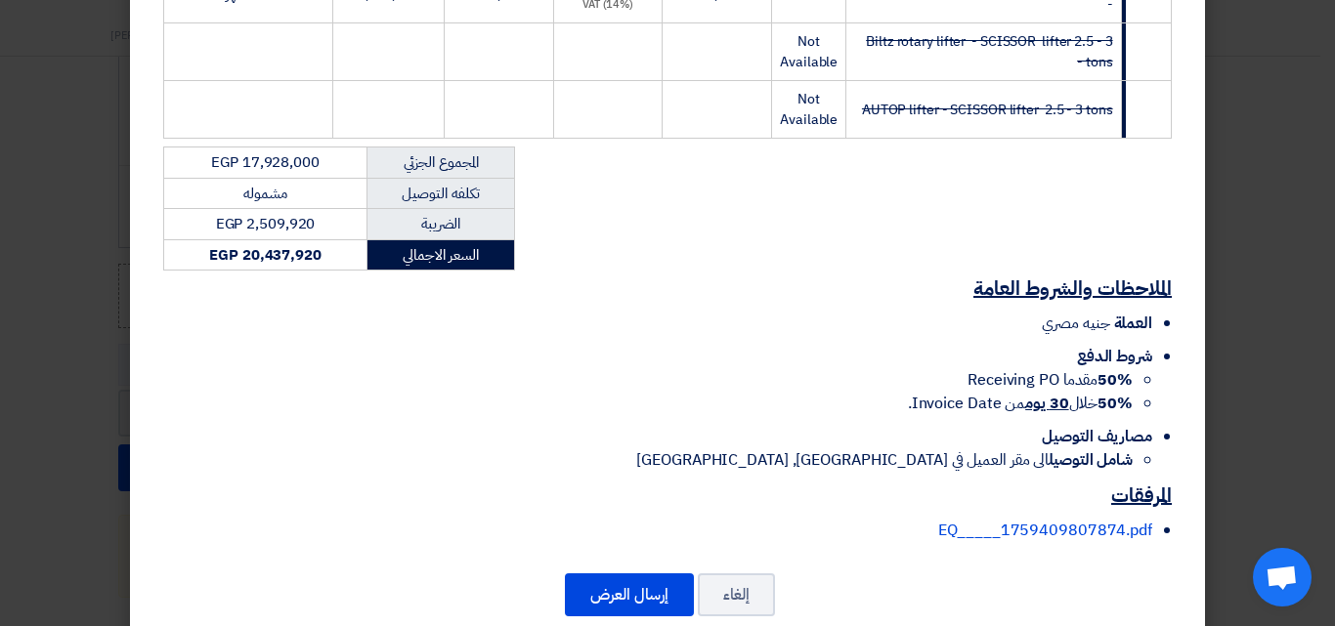
scroll to position [792, 0]
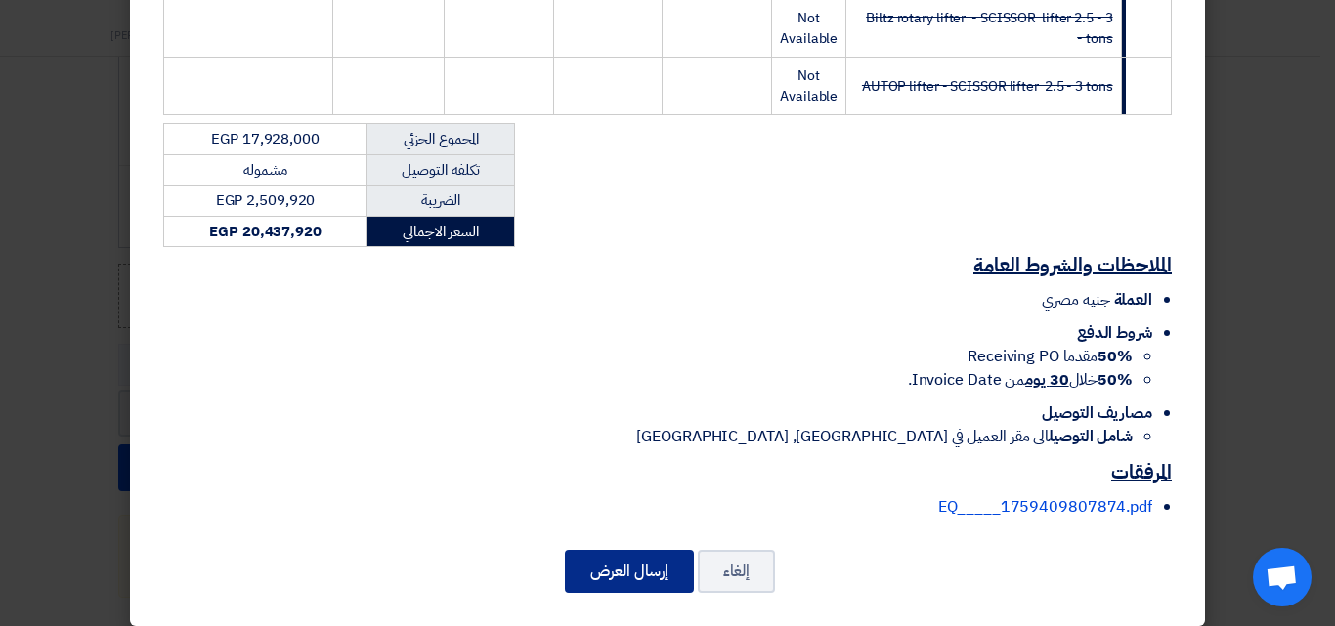
click at [633, 550] on button "إرسال العرض" at bounding box center [629, 571] width 129 height 43
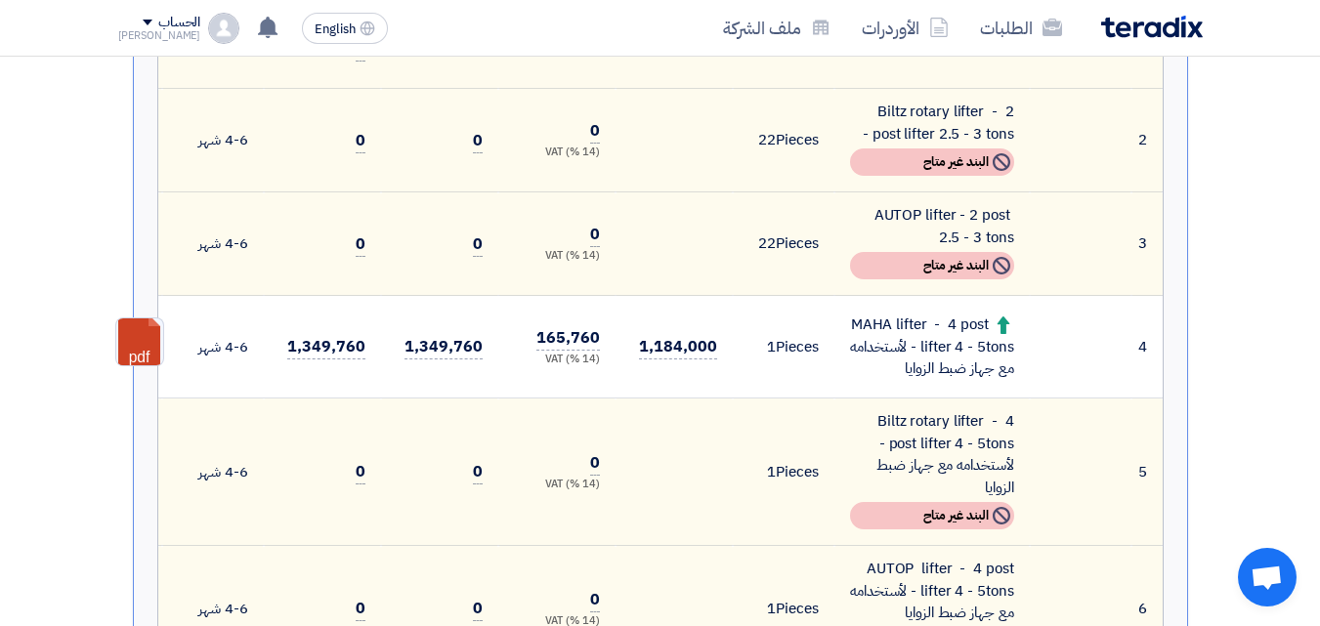
scroll to position [763, 0]
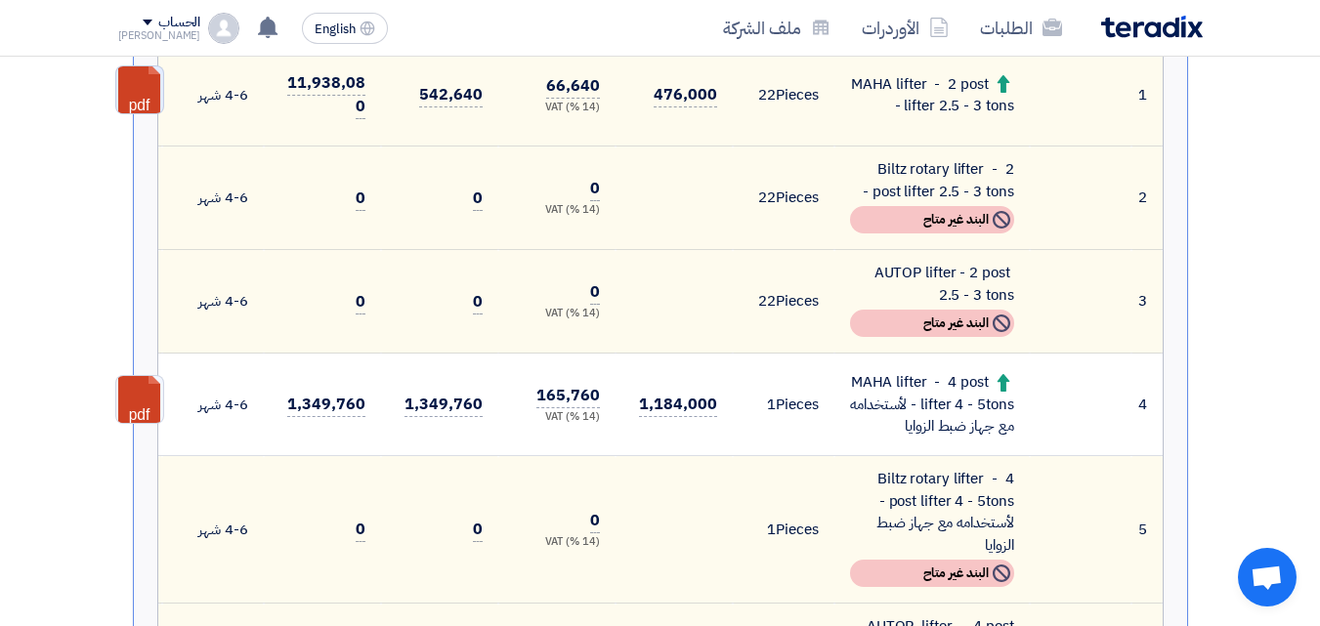
click at [153, 88] on link at bounding box center [194, 124] width 156 height 117
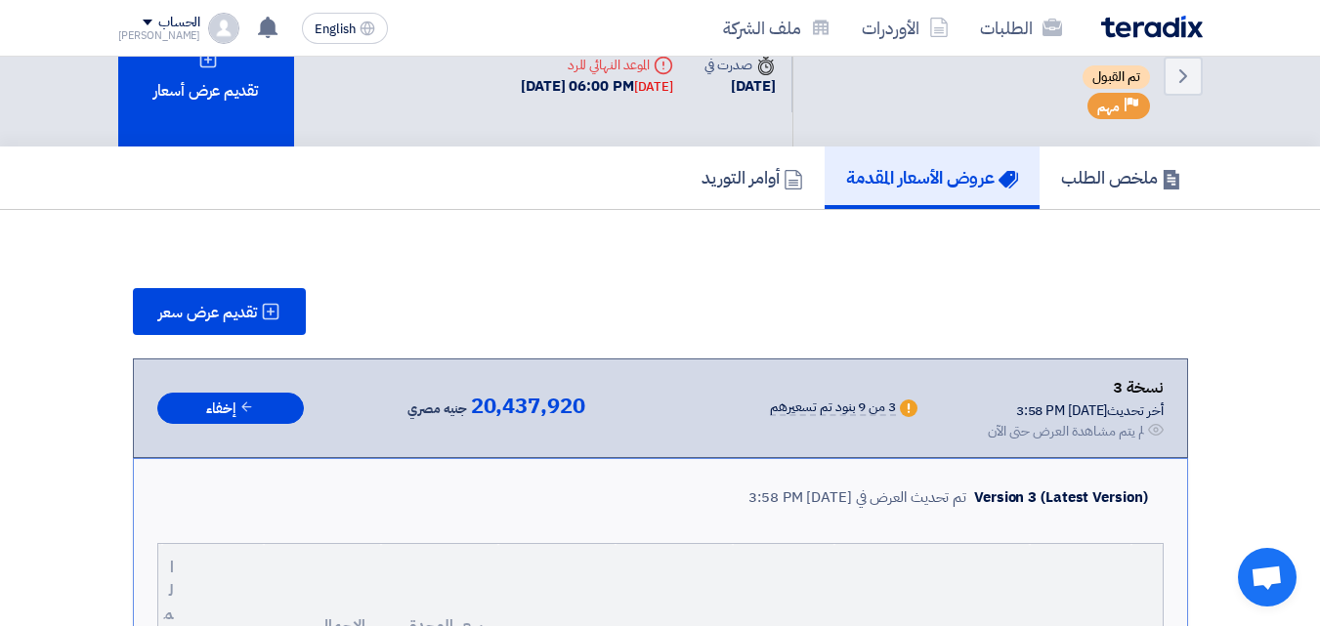
scroll to position [0, 0]
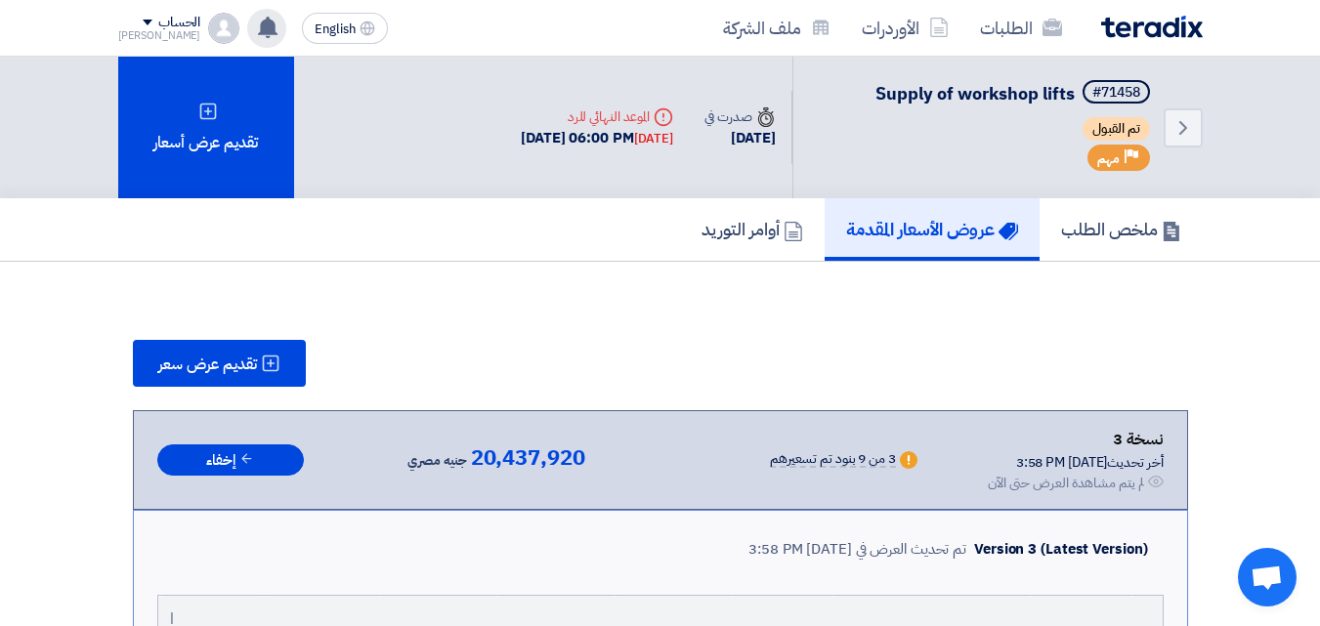
click at [257, 22] on icon at bounding box center [267, 27] width 21 height 21
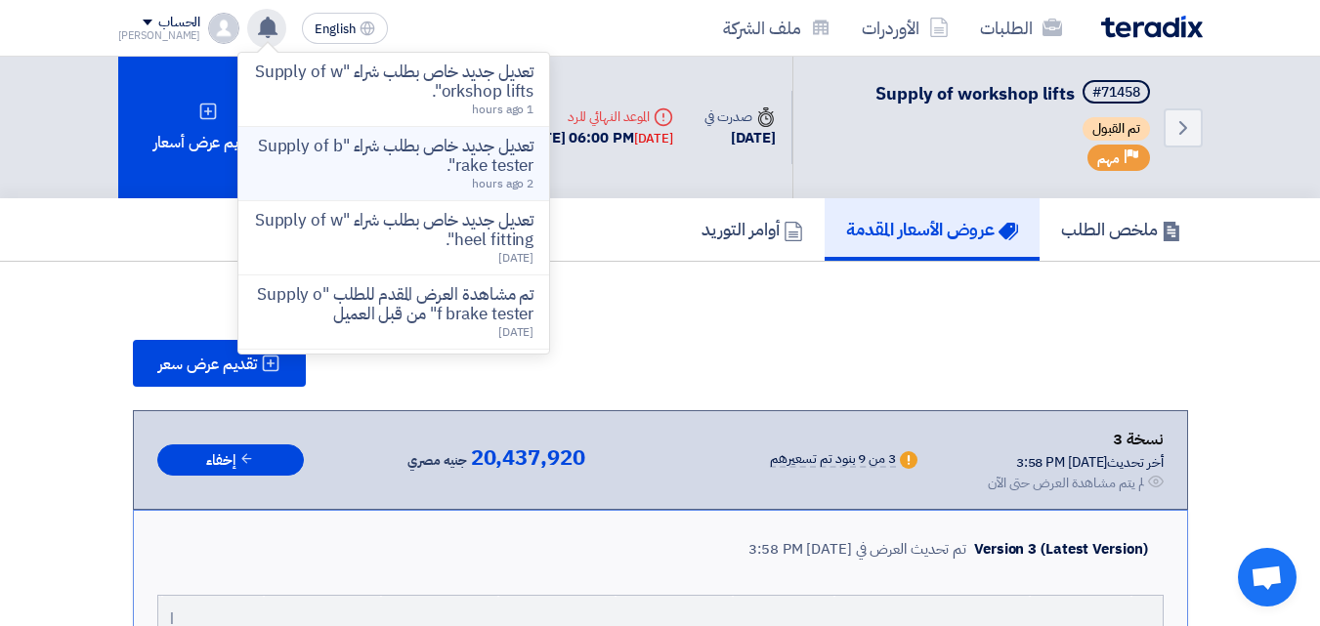
click at [357, 163] on p "تعديل جديد خاص بطلب شراء "Supply of brake tester"." at bounding box center [393, 156] width 279 height 39
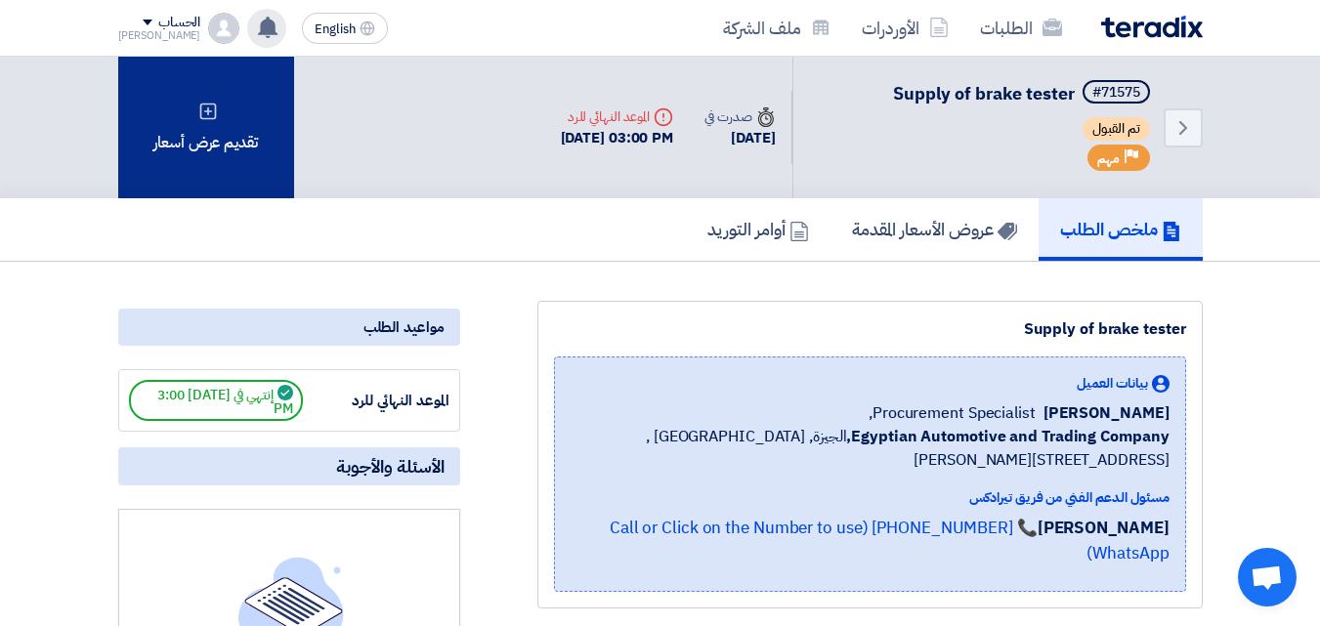
click at [216, 113] on icon at bounding box center [208, 112] width 20 height 20
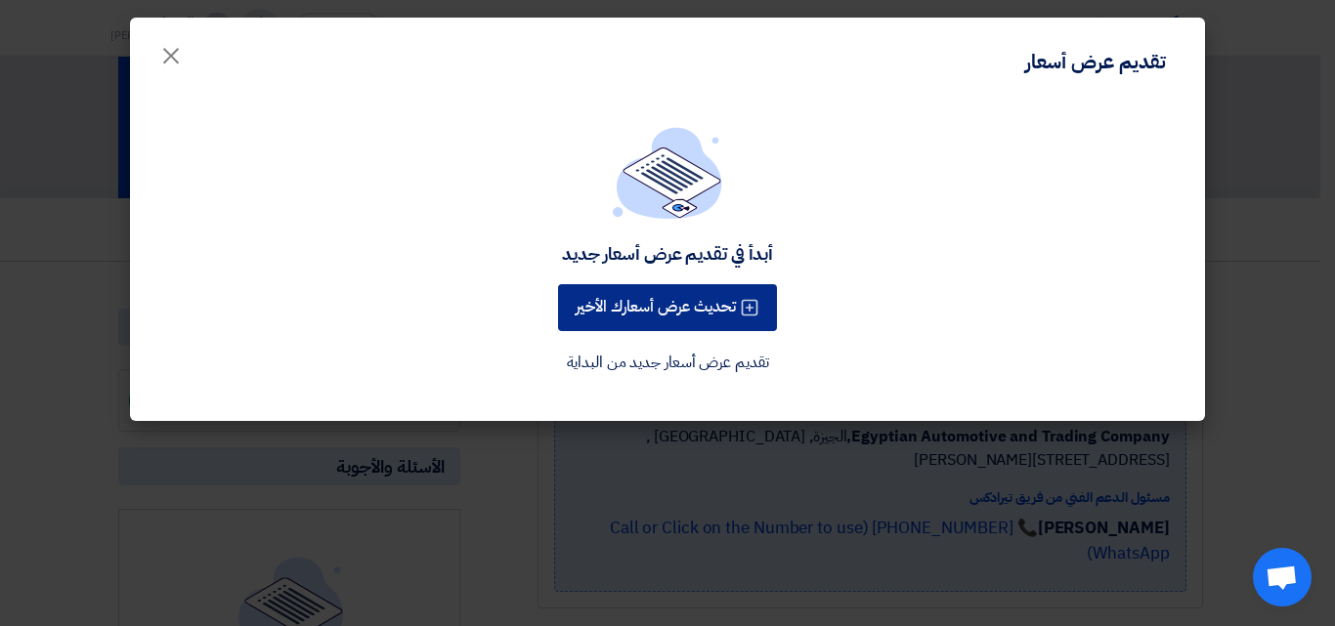
click at [669, 309] on button "تحديث عرض أسعارك الأخير" at bounding box center [667, 307] width 219 height 47
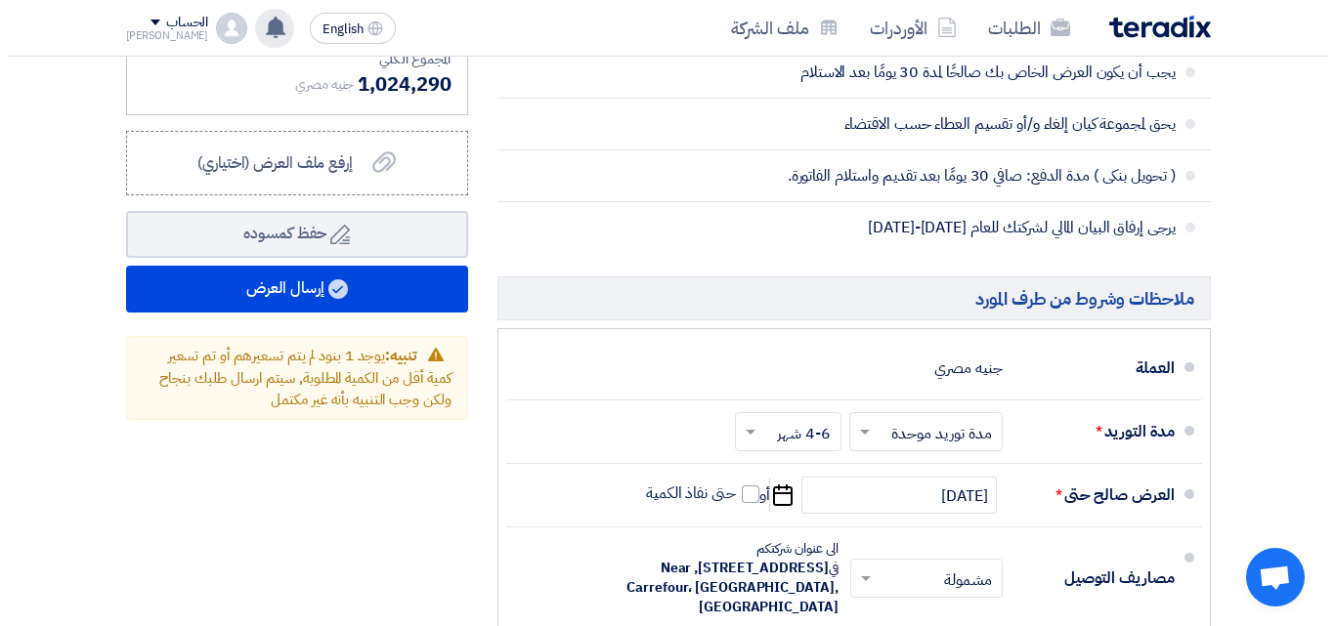
scroll to position [948, 0]
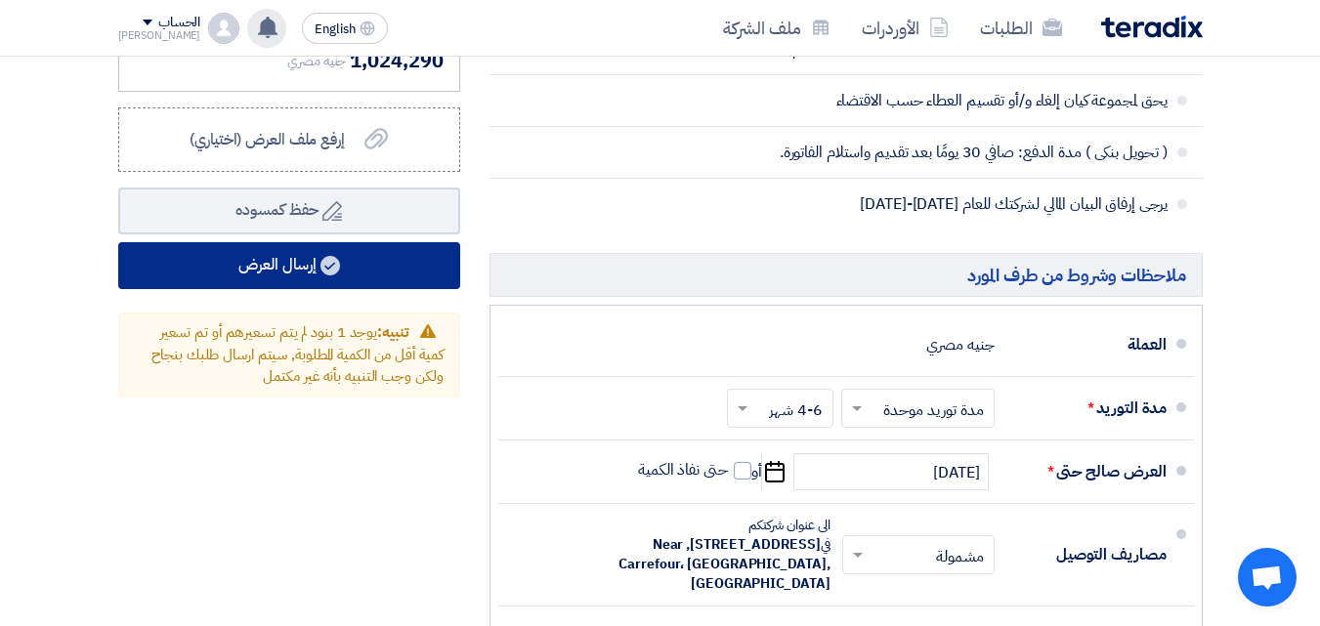
click at [280, 289] on button "إرسال العرض" at bounding box center [289, 265] width 342 height 47
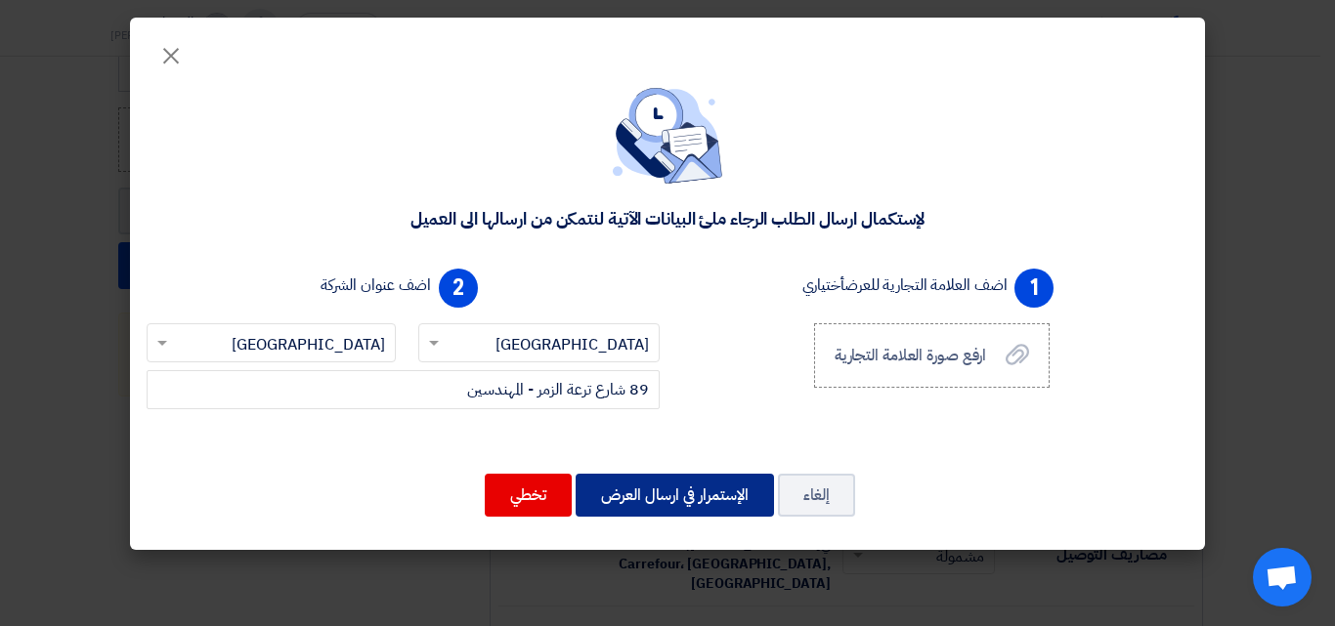
click at [698, 496] on button "الإستمرار في ارسال العرض" at bounding box center [675, 495] width 198 height 43
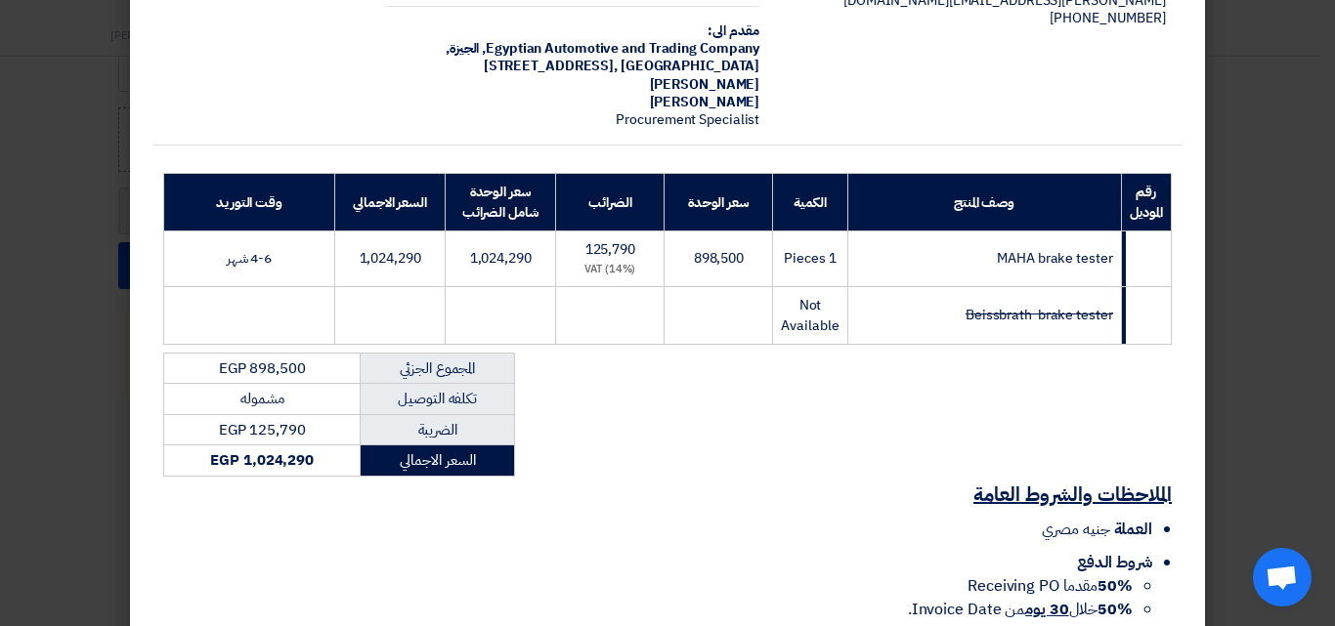
scroll to position [316, 0]
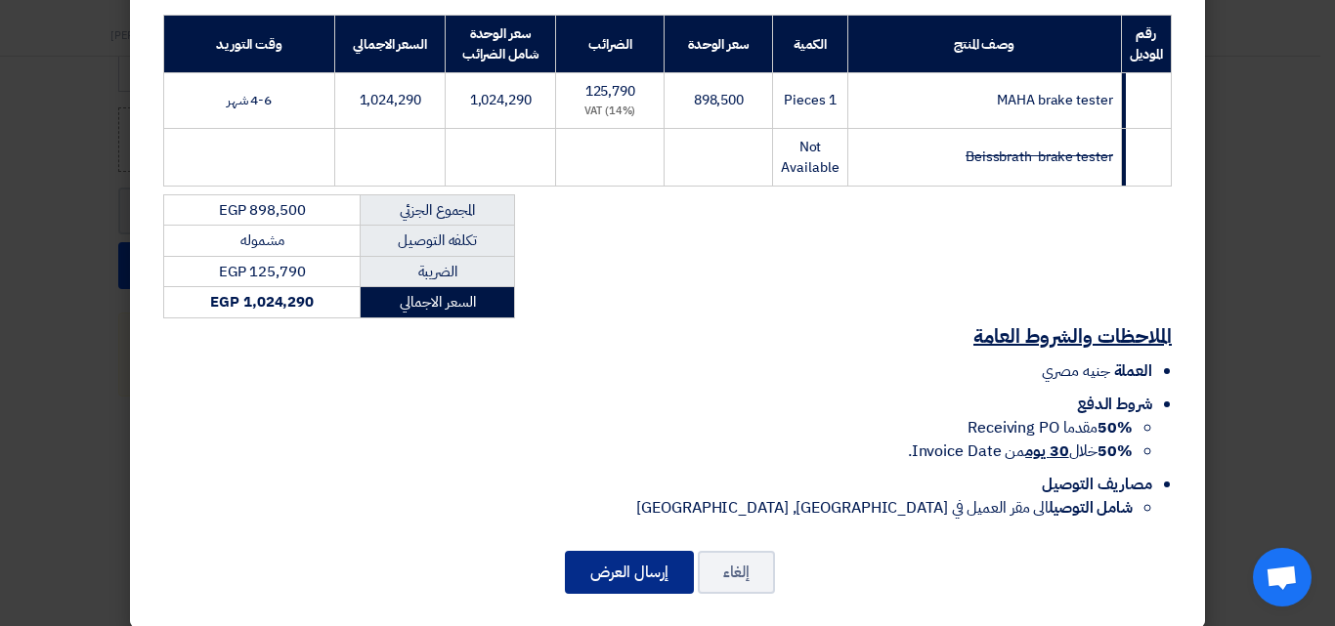
click at [623, 551] on button "إرسال العرض" at bounding box center [629, 572] width 129 height 43
